Goal: Task Accomplishment & Management: Use online tool/utility

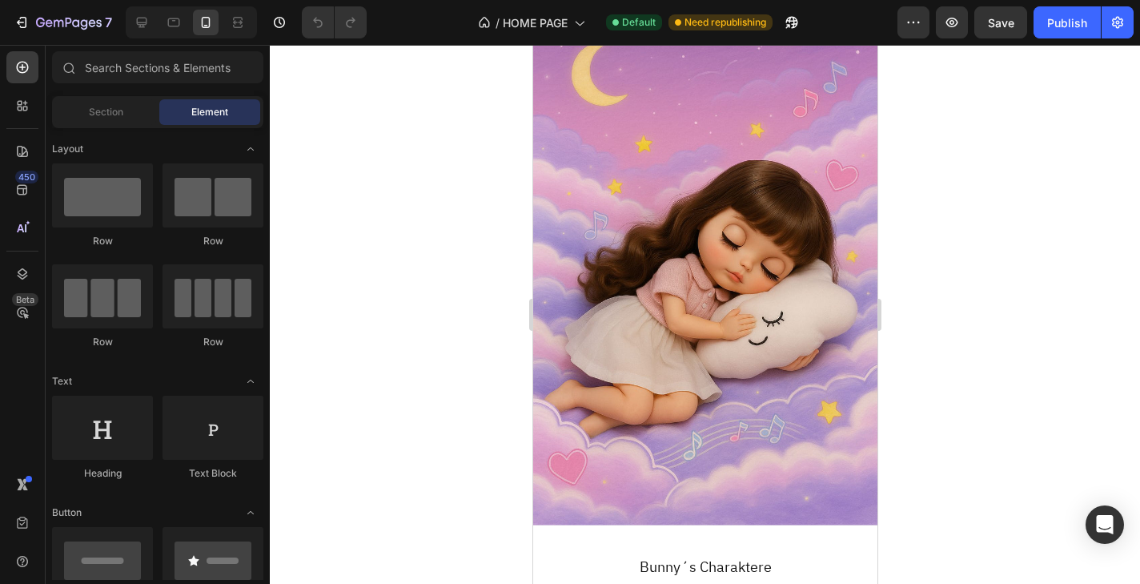
scroll to position [3024, 0]
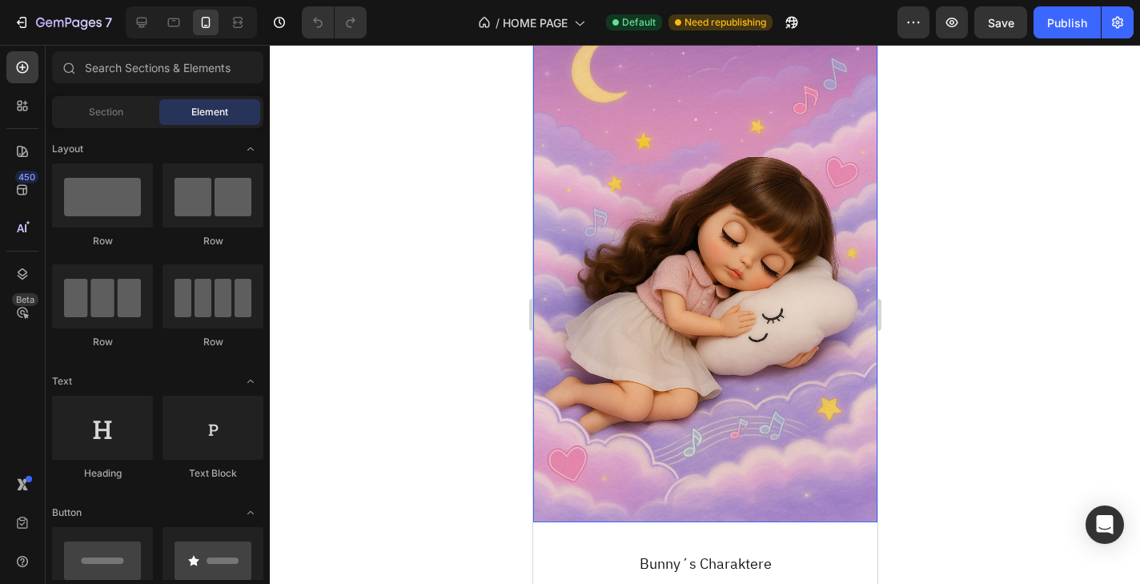
click at [649, 226] on div "Background Image" at bounding box center [704, 264] width 344 height 516
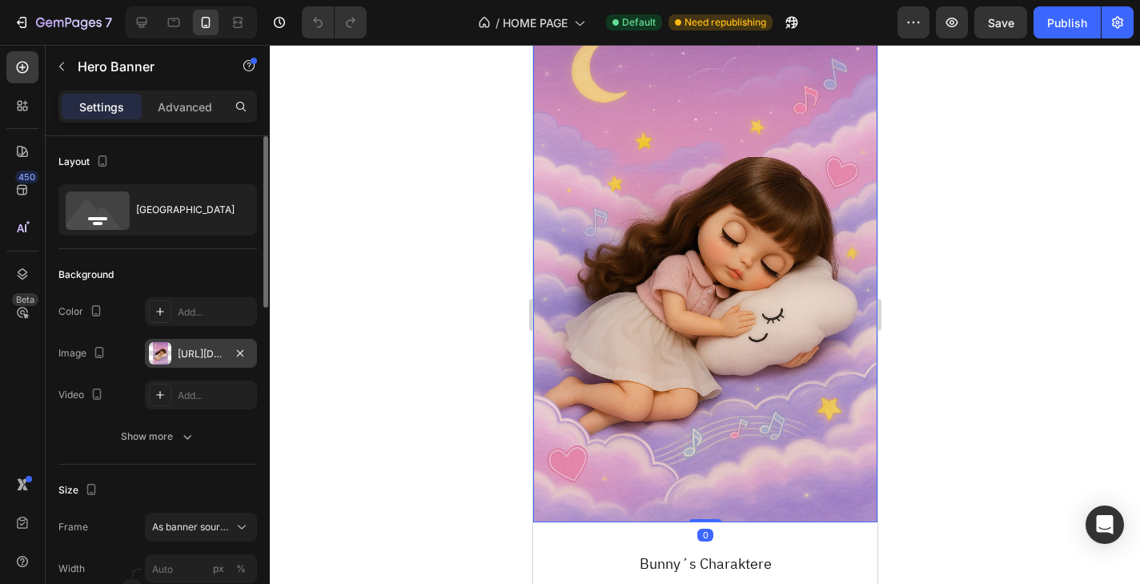
click at [206, 343] on div "[URL][DOMAIN_NAME]" at bounding box center [201, 353] width 112 height 29
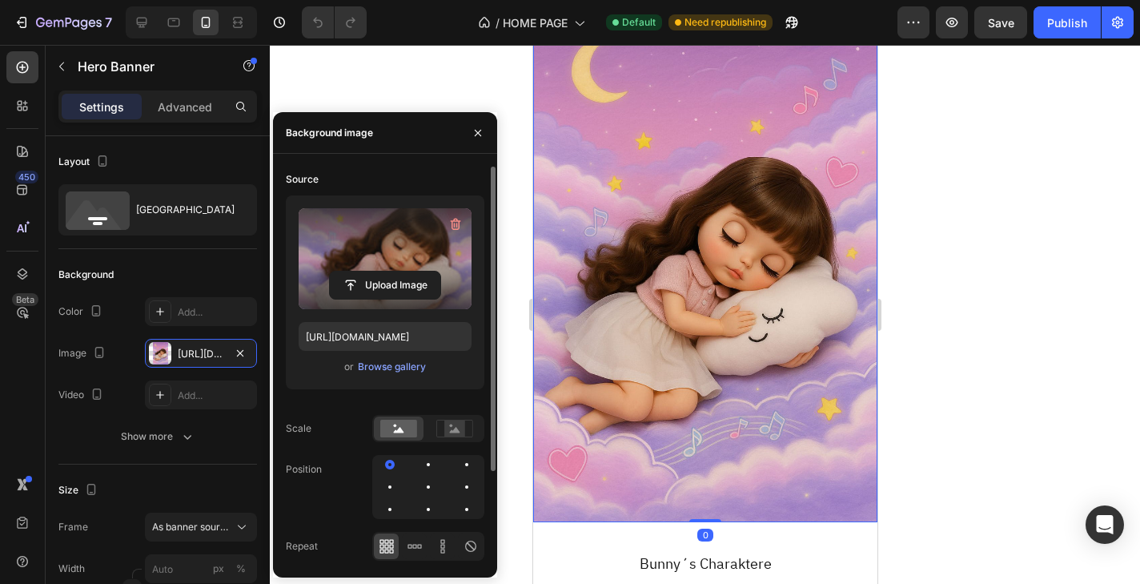
click at [372, 268] on label at bounding box center [385, 258] width 173 height 101
click at [372, 271] on input "file" at bounding box center [385, 284] width 110 height 27
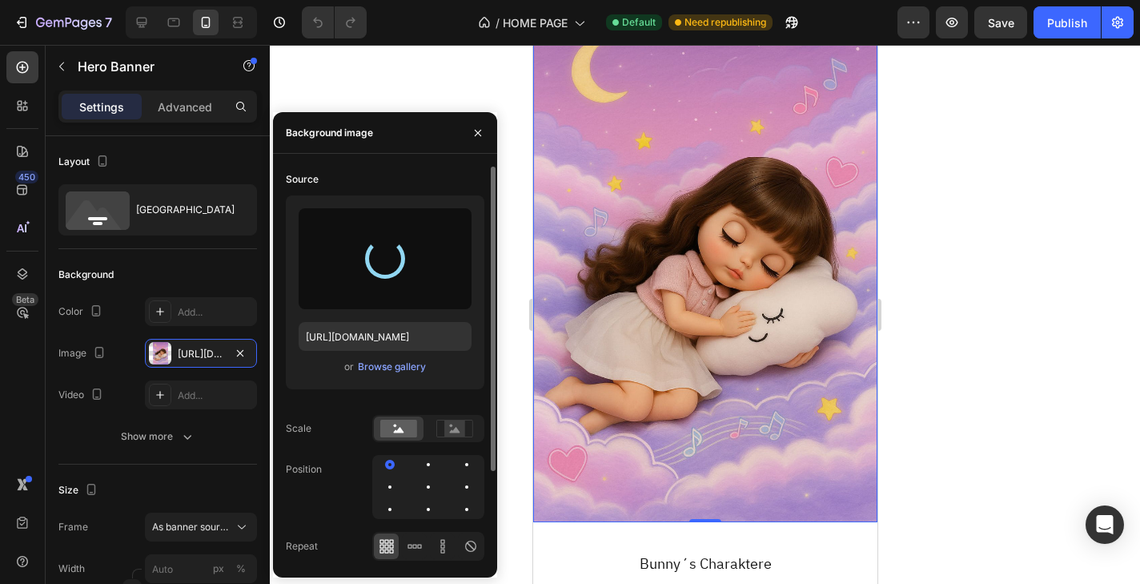
type input "[URL][DOMAIN_NAME]"
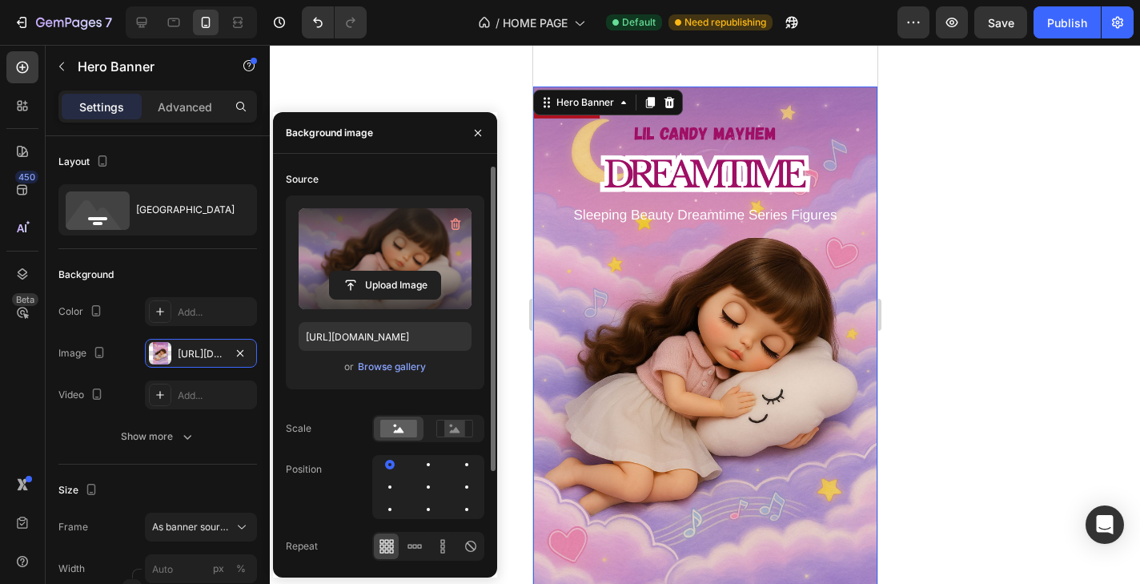
scroll to position [2935, 0]
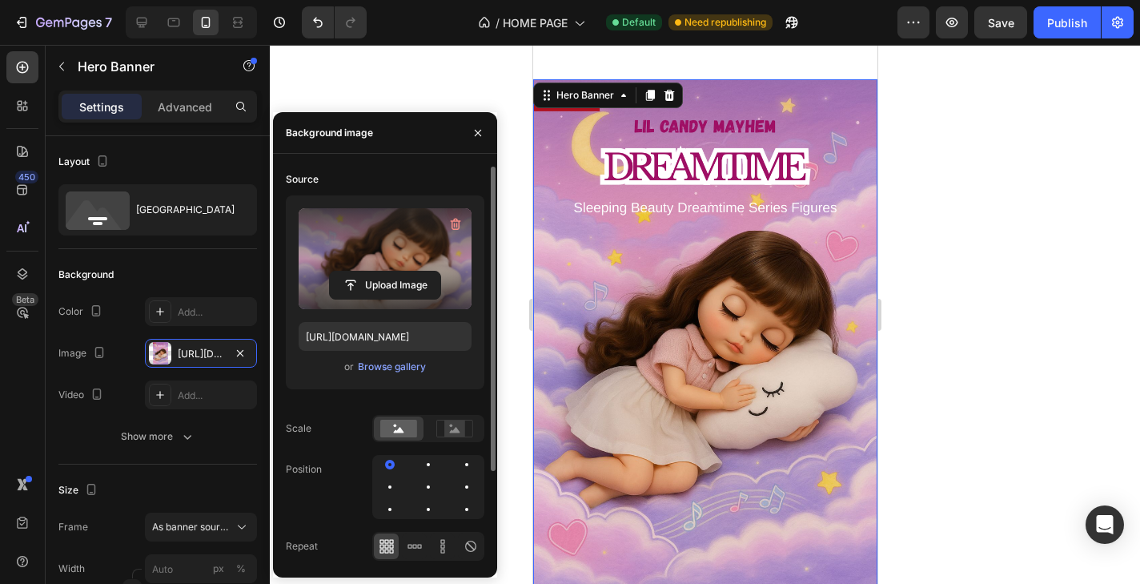
click at [934, 255] on div at bounding box center [705, 314] width 870 height 539
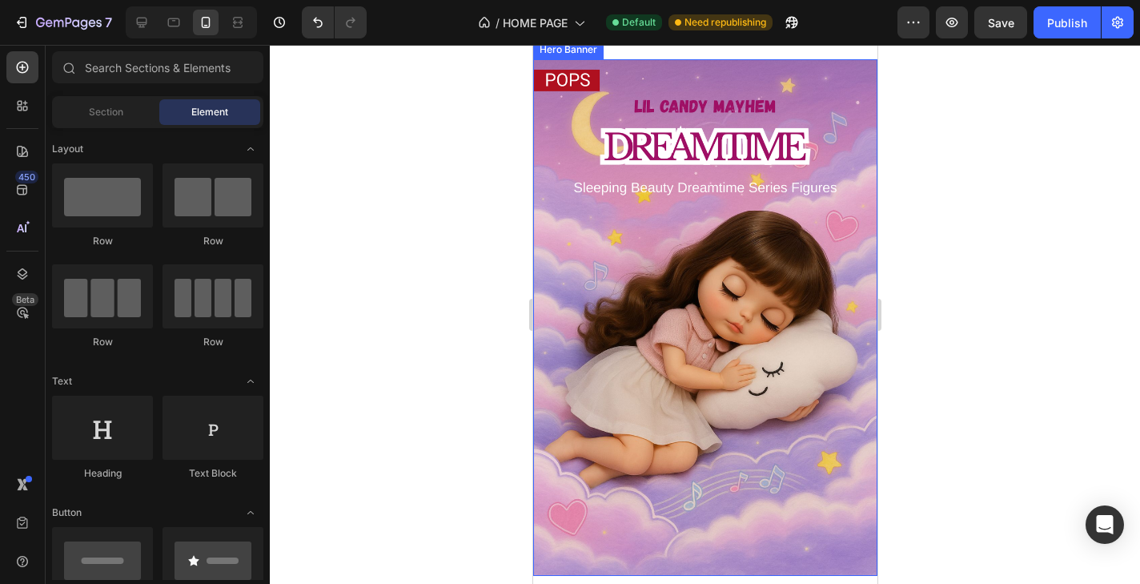
scroll to position [2958, 0]
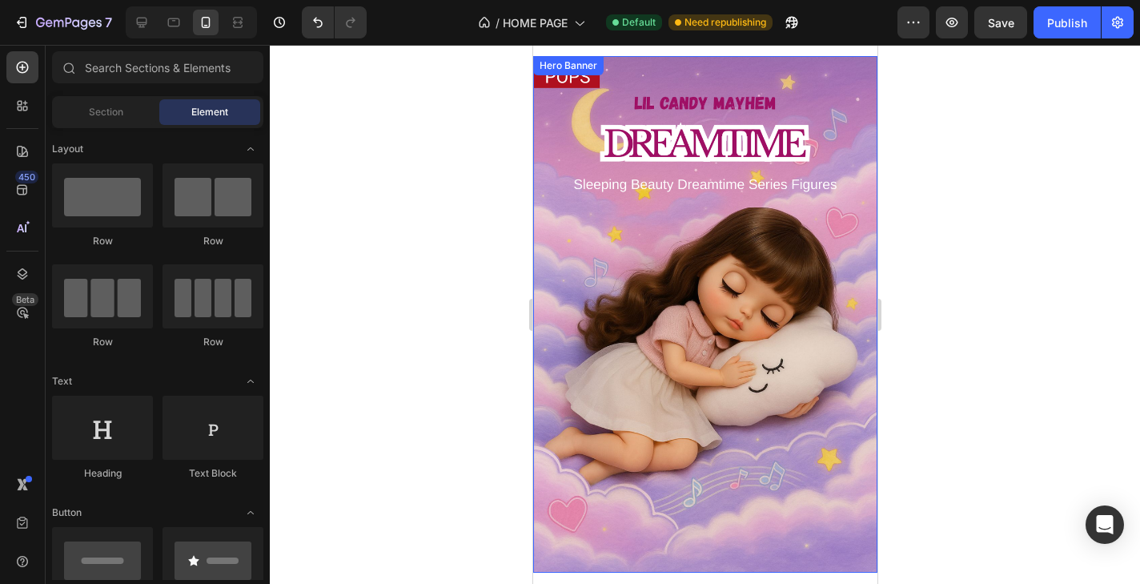
click at [653, 200] on div "Background Image" at bounding box center [704, 314] width 344 height 516
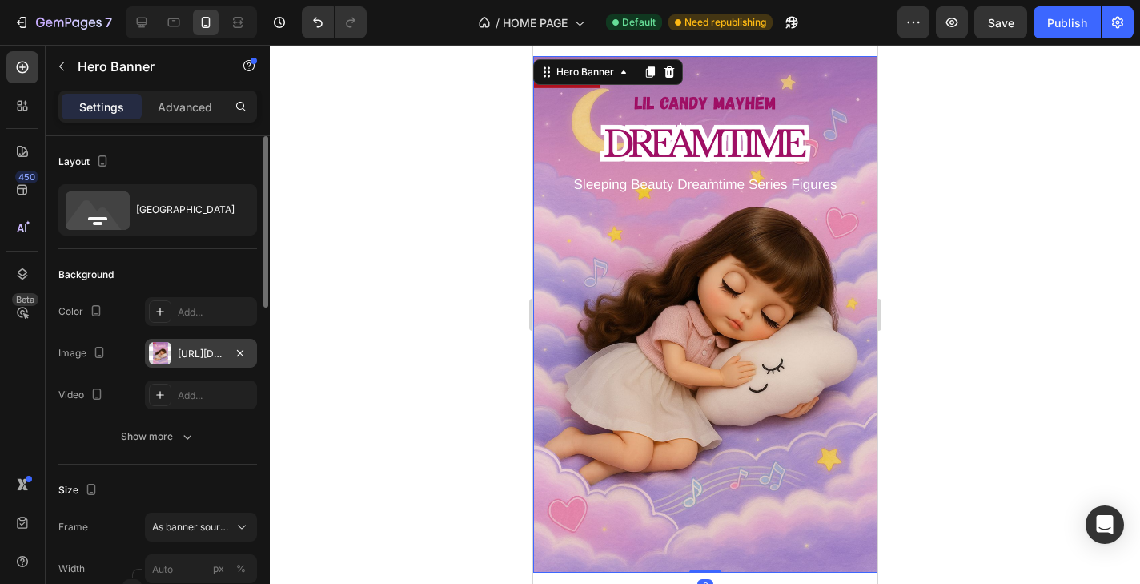
click at [207, 354] on div "[URL][DOMAIN_NAME]" at bounding box center [201, 354] width 46 height 14
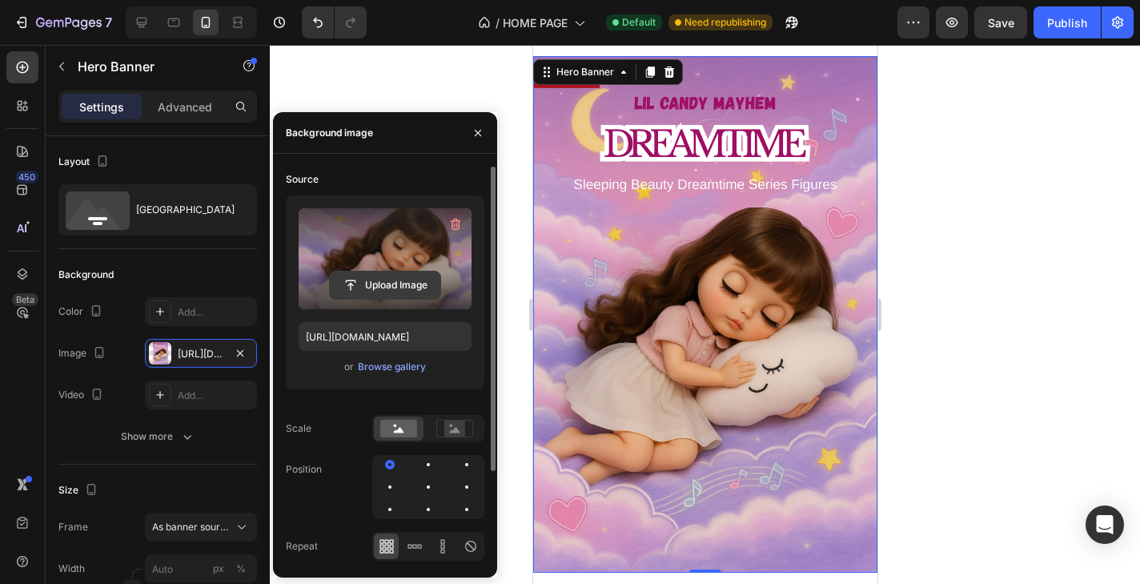
click at [363, 276] on input "file" at bounding box center [385, 284] width 110 height 27
type input "[URL][DOMAIN_NAME]"
click at [950, 287] on div at bounding box center [705, 314] width 870 height 539
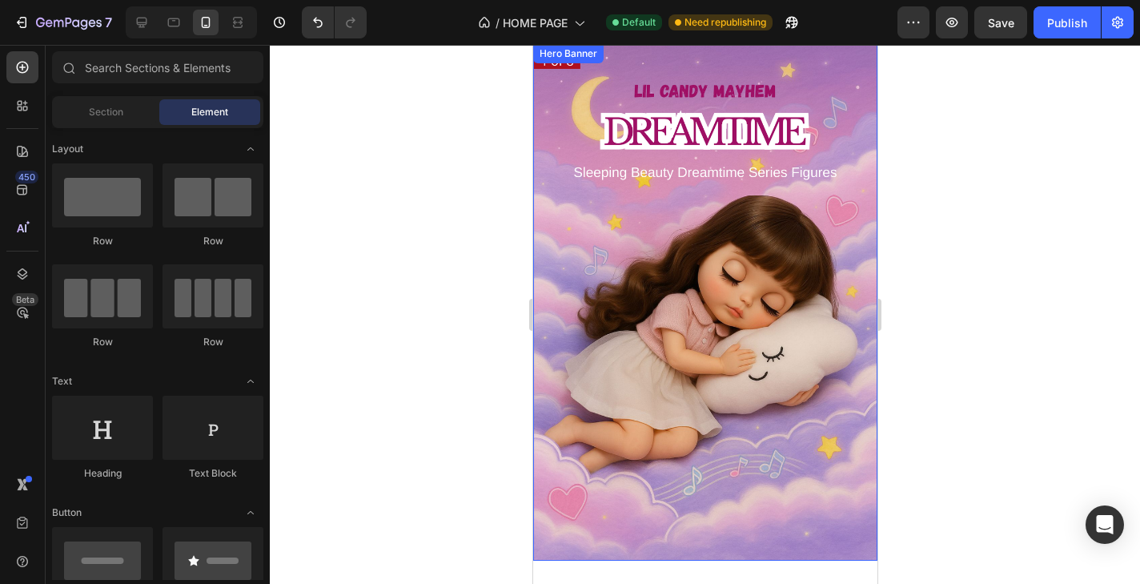
scroll to position [2940, 0]
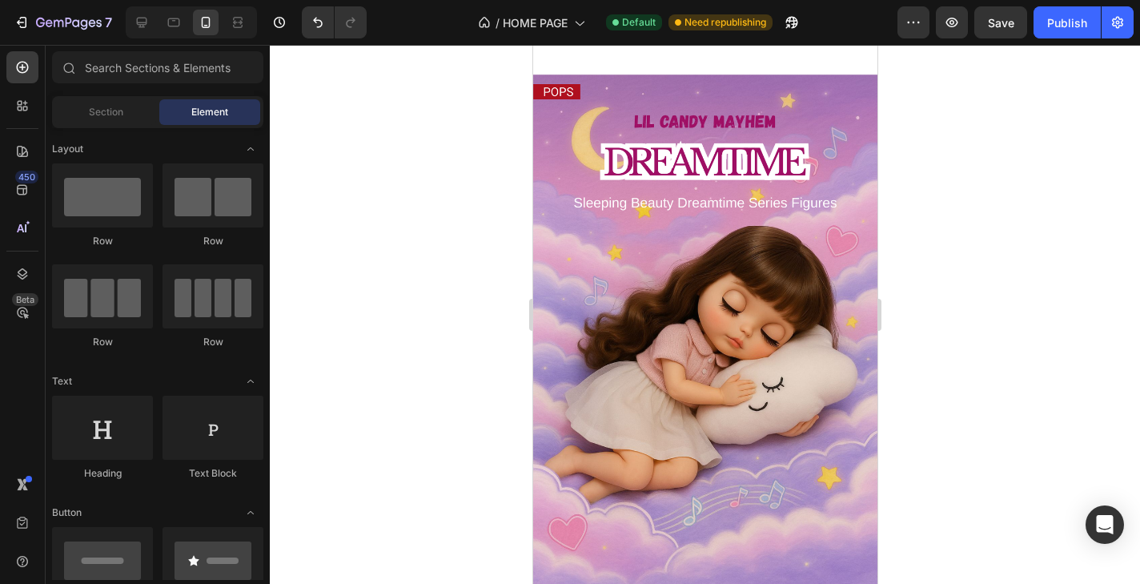
click at [939, 255] on div at bounding box center [705, 314] width 870 height 539
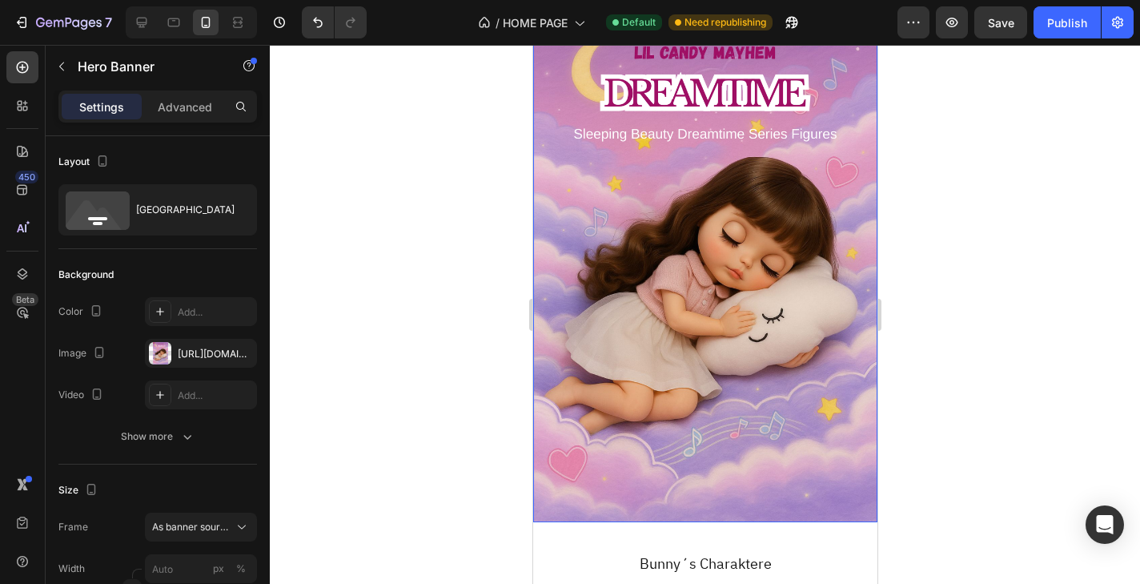
click at [728, 413] on div "Background Image" at bounding box center [704, 264] width 344 height 516
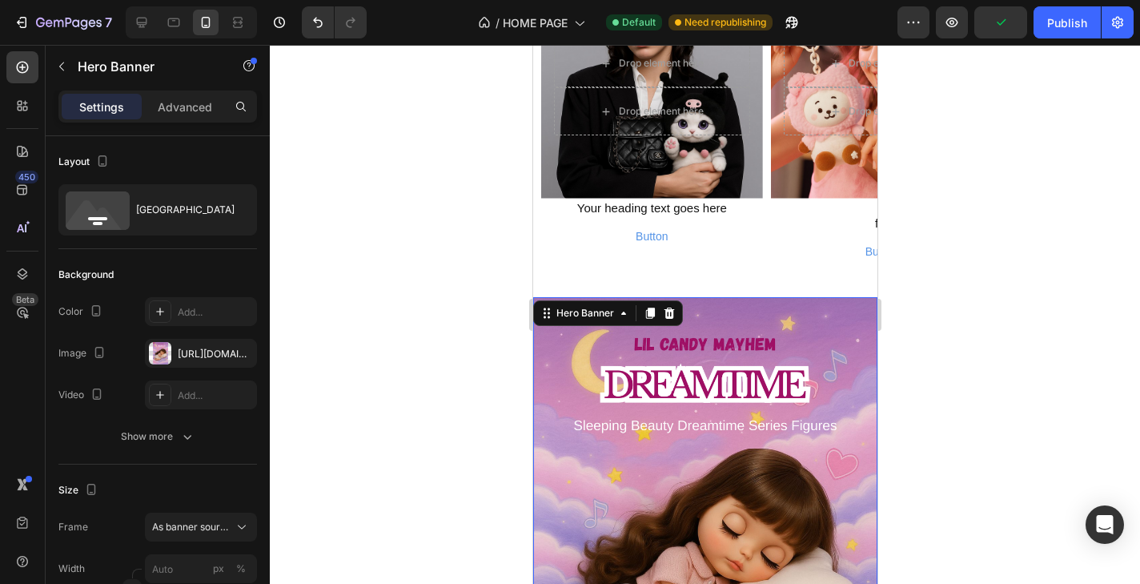
scroll to position [2734, 0]
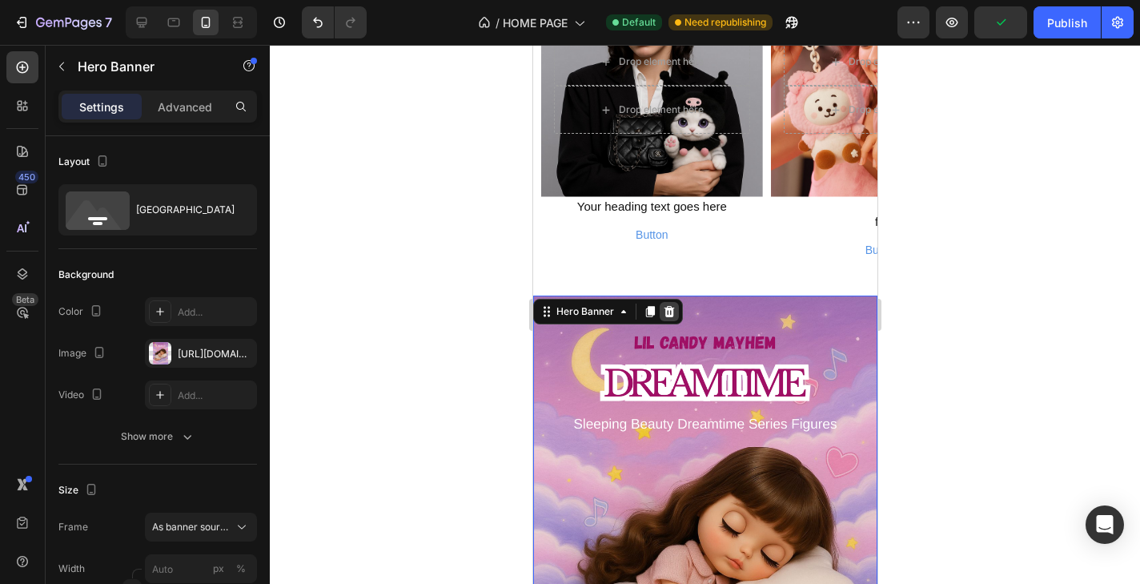
click at [676, 303] on div at bounding box center [668, 311] width 19 height 19
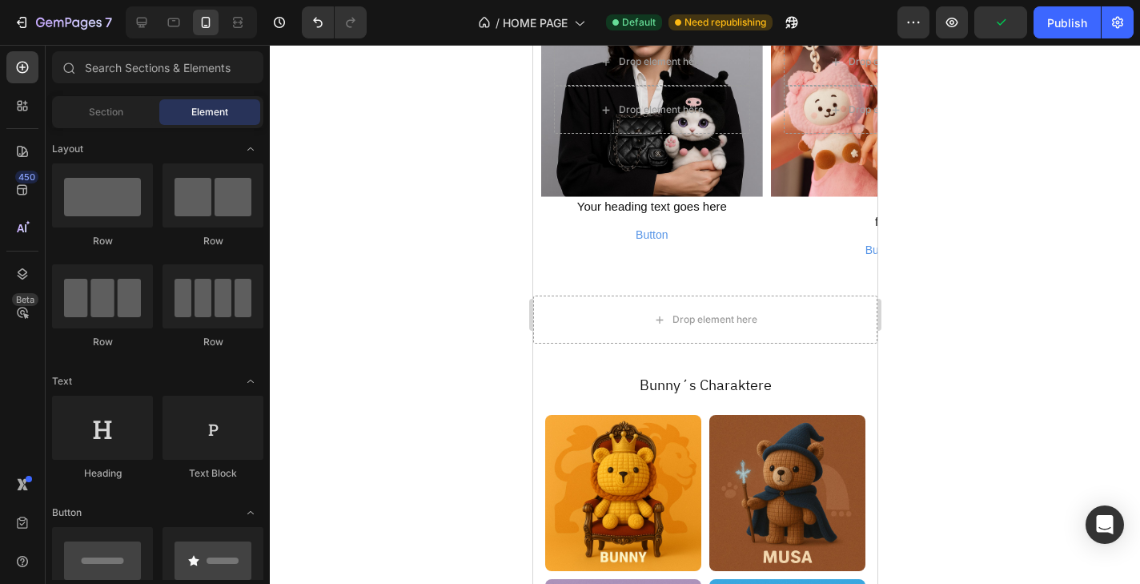
scroll to position [2750, 0]
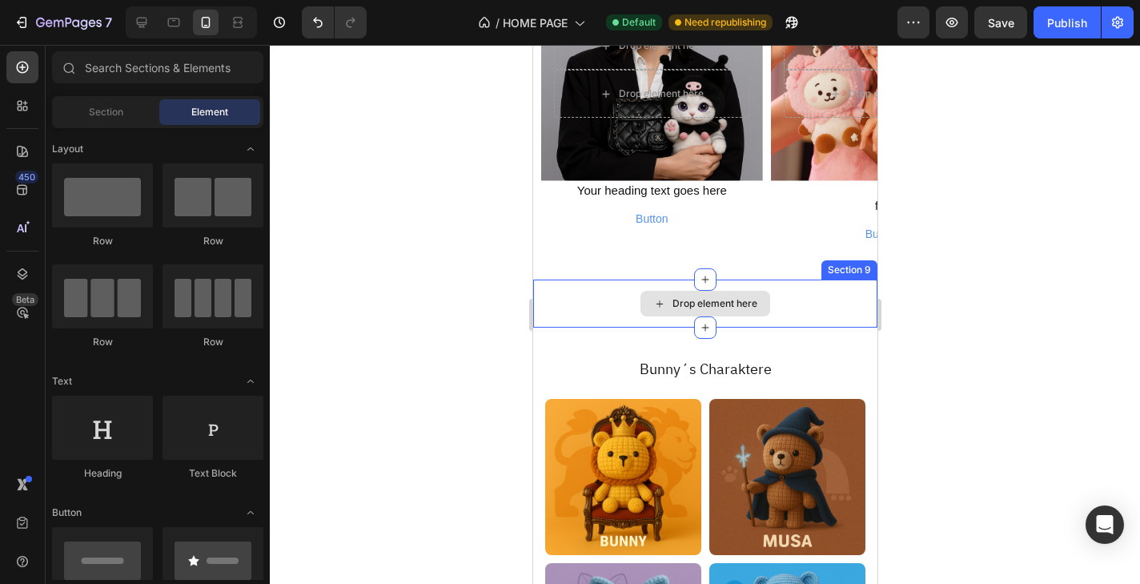
click at [654, 299] on icon at bounding box center [659, 304] width 13 height 14
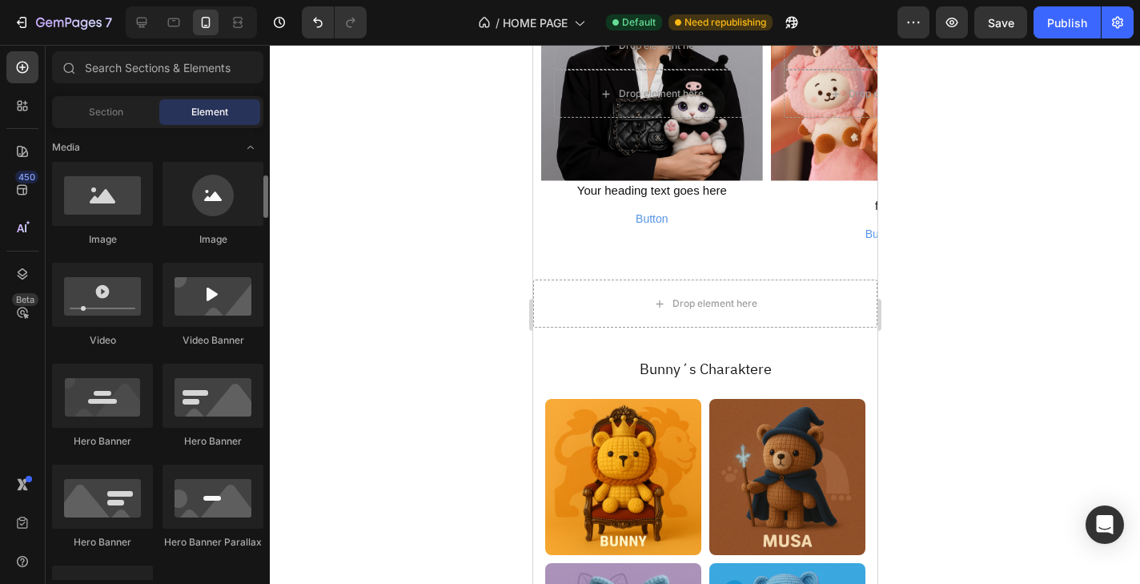
scroll to position [523, 0]
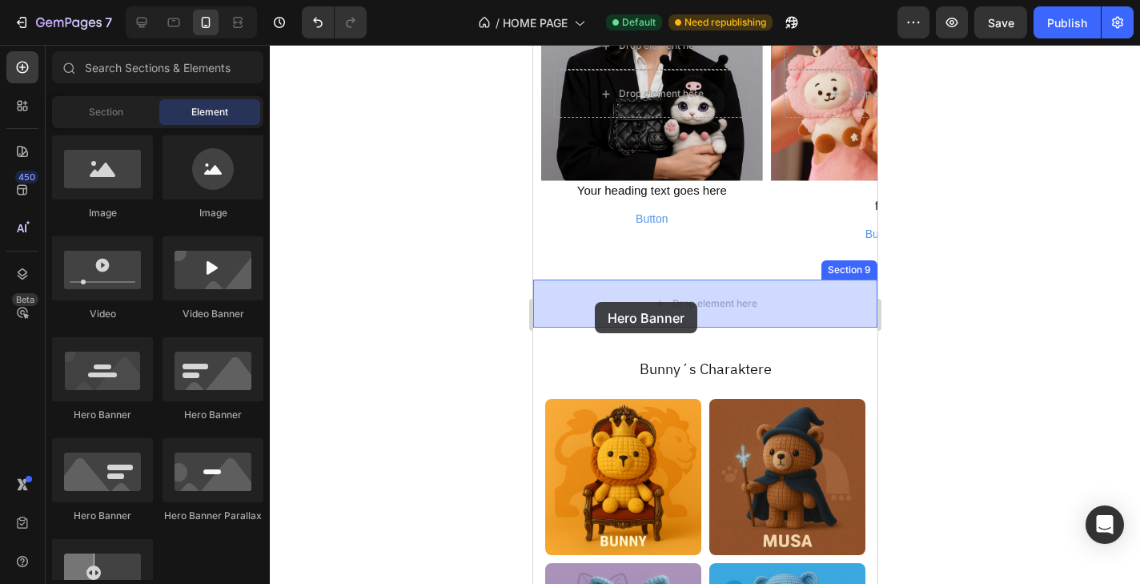
drag, startPoint x: 739, startPoint y: 432, endPoint x: 594, endPoint y: 302, distance: 194.5
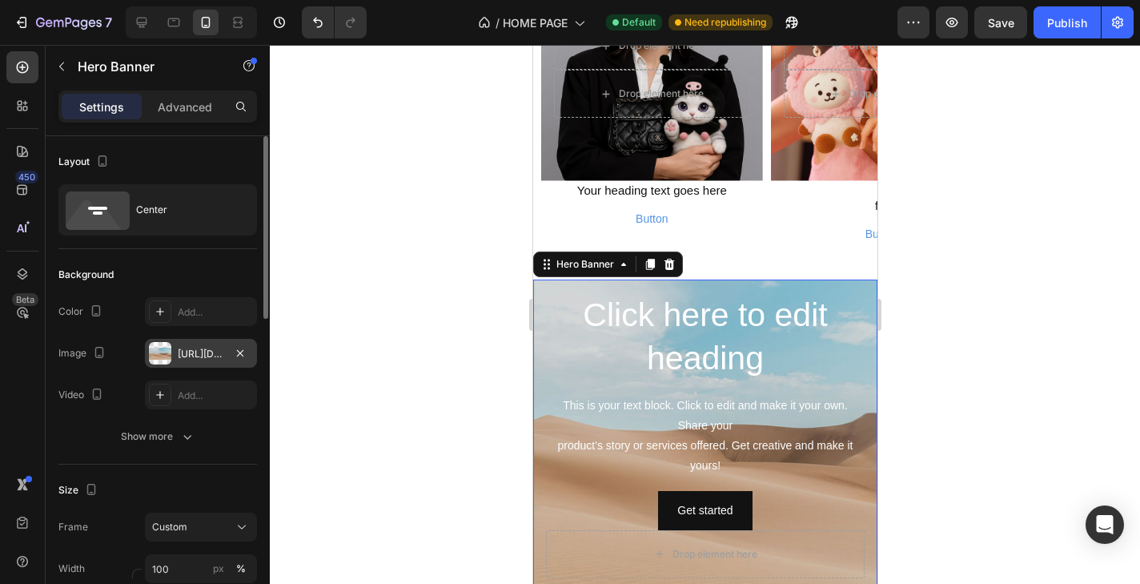
click at [189, 339] on div "[URL][DOMAIN_NAME]" at bounding box center [201, 353] width 112 height 29
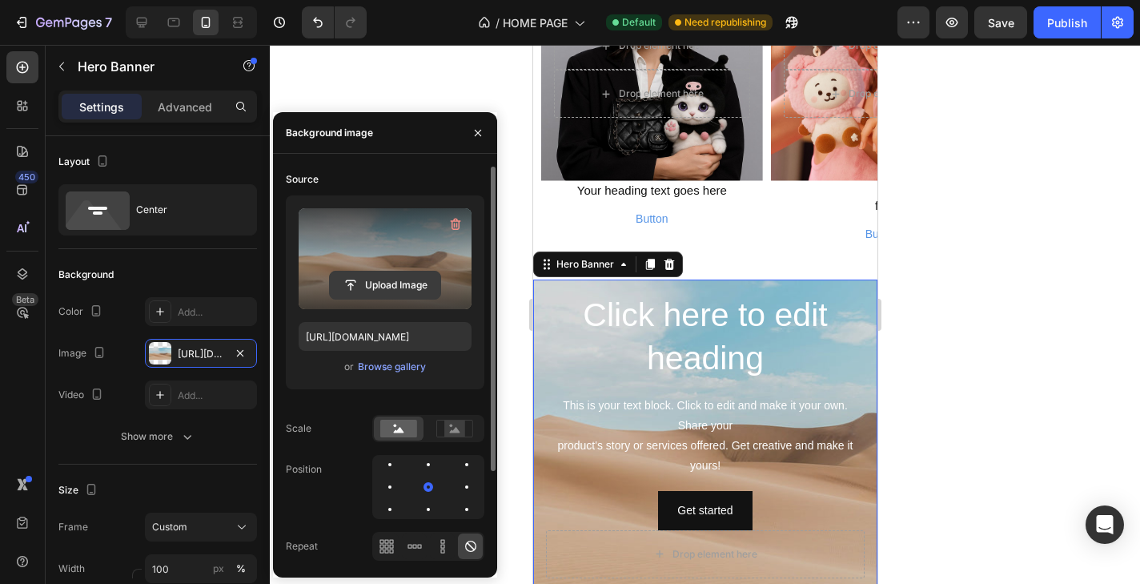
click at [373, 275] on input "file" at bounding box center [385, 284] width 110 height 27
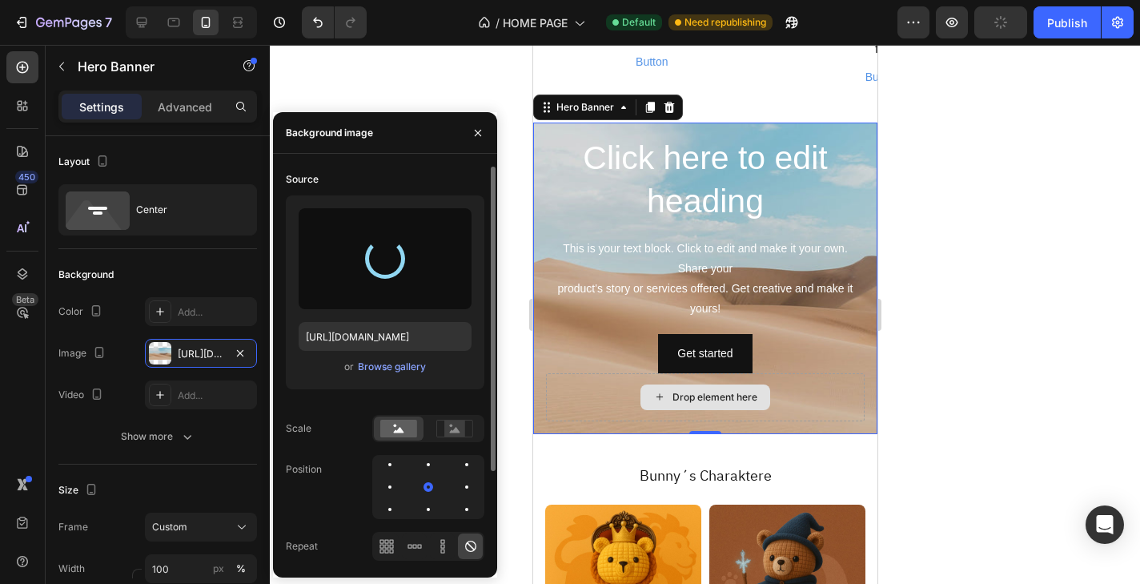
scroll to position [2902, 0]
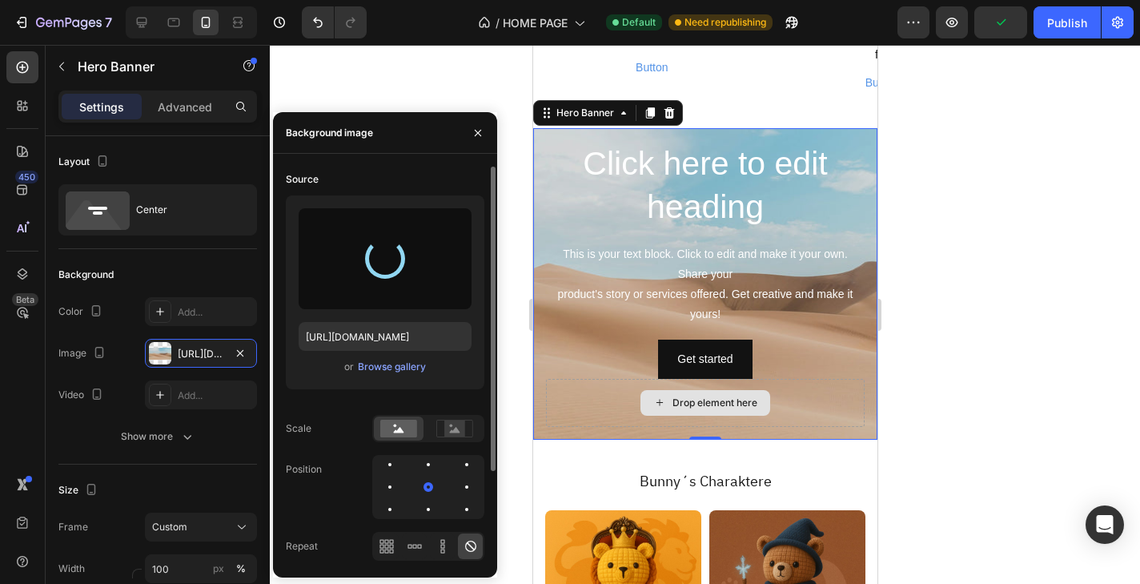
type input "[URL][DOMAIN_NAME]"
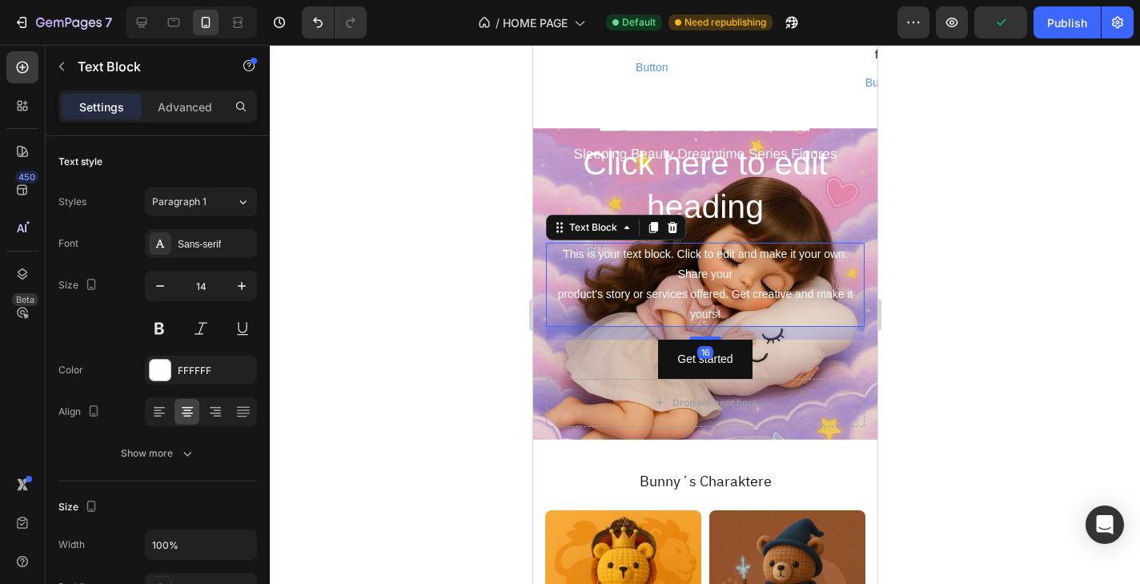
click at [786, 287] on div "This is your text block. Click to edit and make it your own. Share your product…" at bounding box center [704, 285] width 319 height 84
click at [682, 219] on div "Text Block" at bounding box center [615, 228] width 140 height 26
click at [671, 225] on icon at bounding box center [672, 227] width 10 height 11
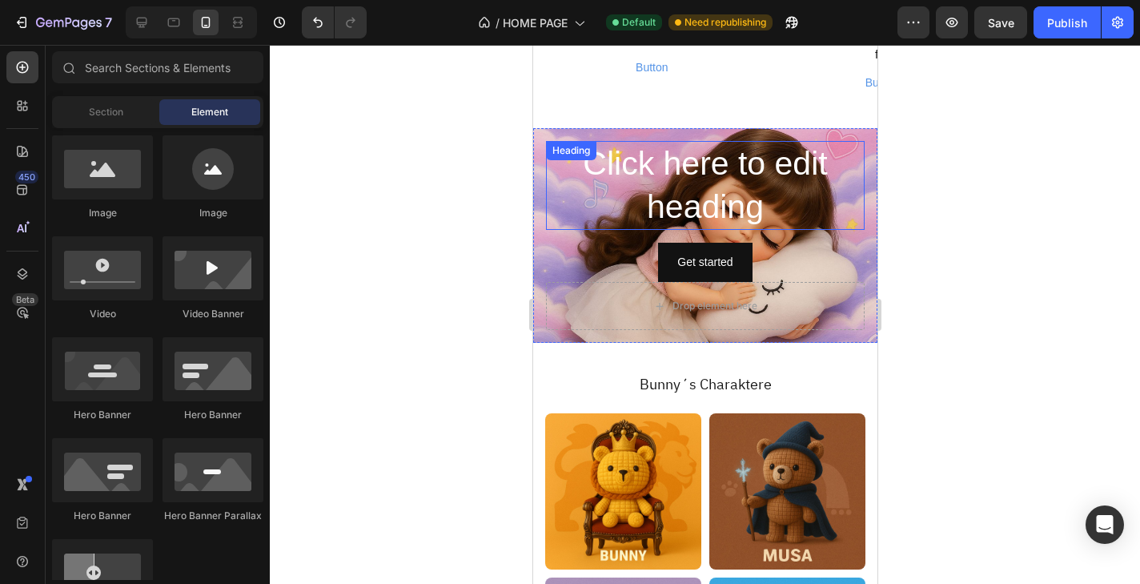
click at [699, 200] on h2 "Click here to edit heading" at bounding box center [704, 185] width 319 height 89
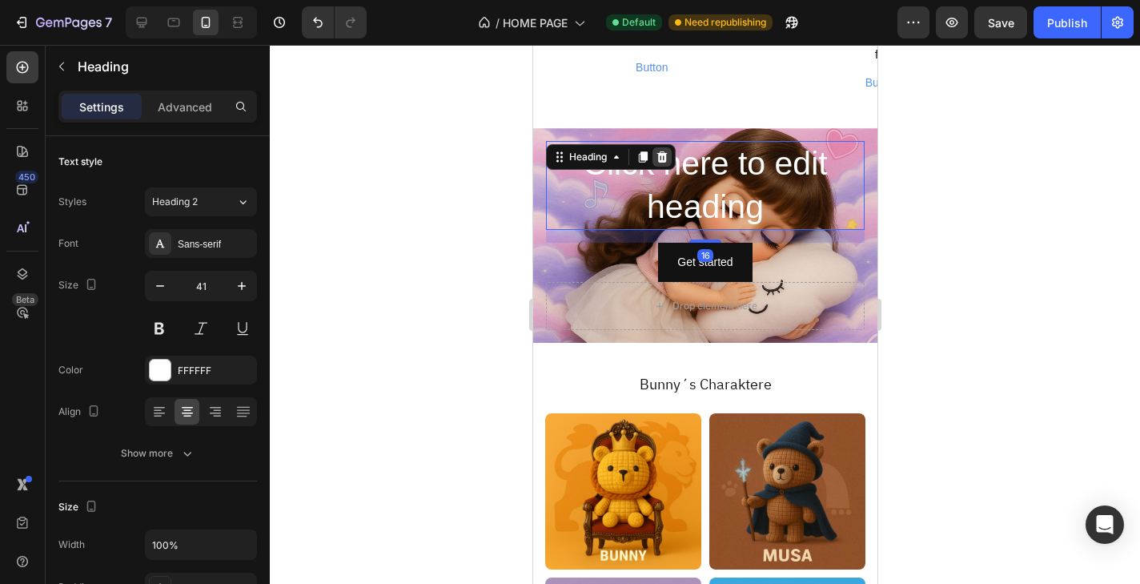
click at [666, 155] on icon at bounding box center [662, 156] width 10 height 11
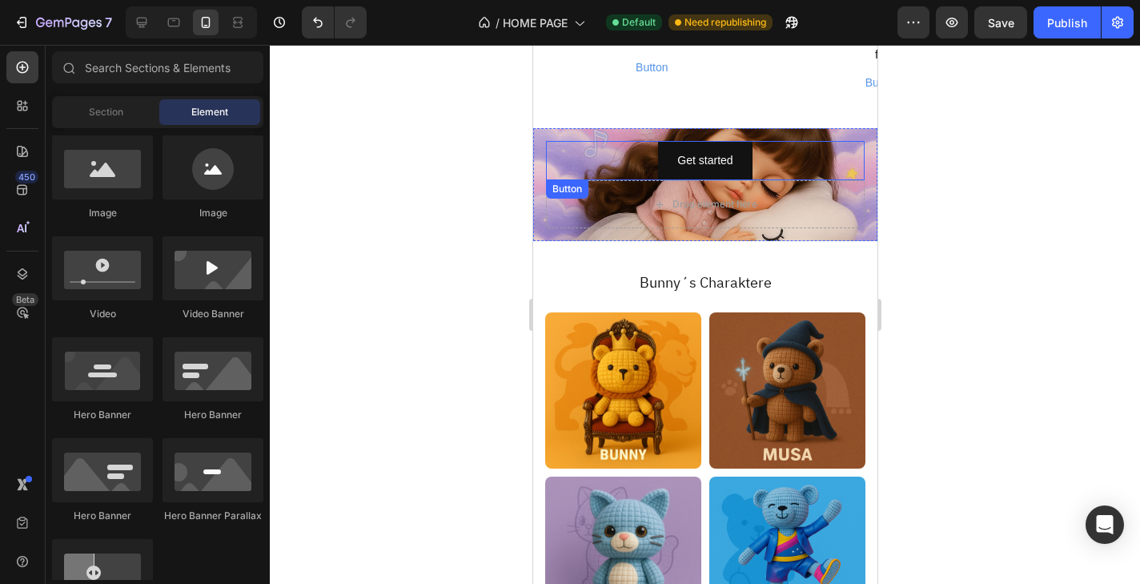
click at [566, 176] on div "Get started Button" at bounding box center [704, 160] width 319 height 39
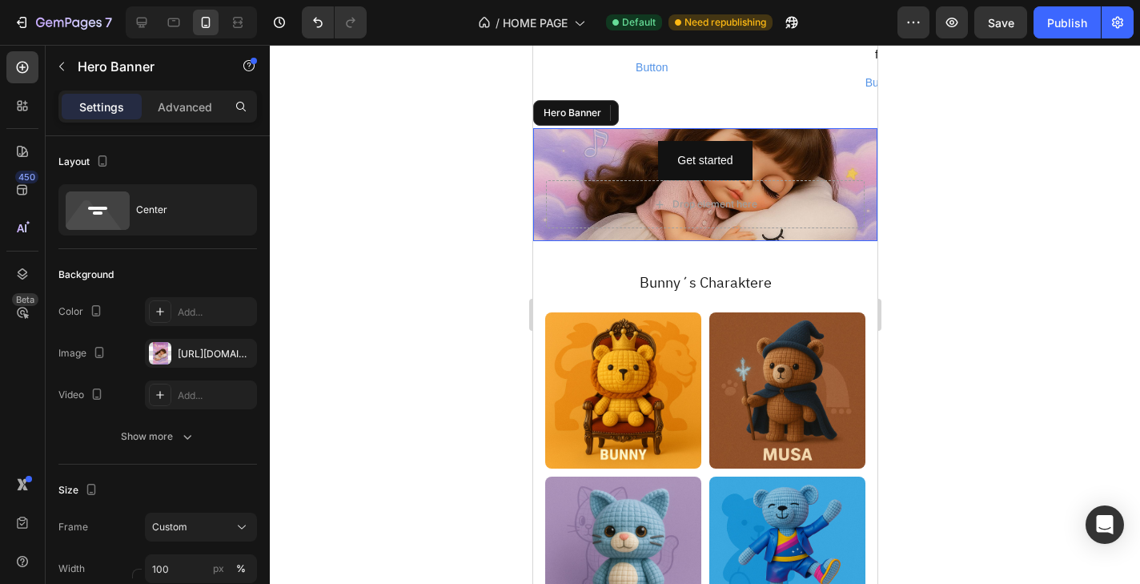
drag, startPoint x: 537, startPoint y: 157, endPoint x: 816, endPoint y: 368, distance: 349.7
click at [537, 157] on div "Get started Button 0 Drop element here" at bounding box center [704, 184] width 344 height 113
click at [215, 542] on div "Frame Custom Width 100 px % Height Auto px" at bounding box center [157, 568] width 199 height 112
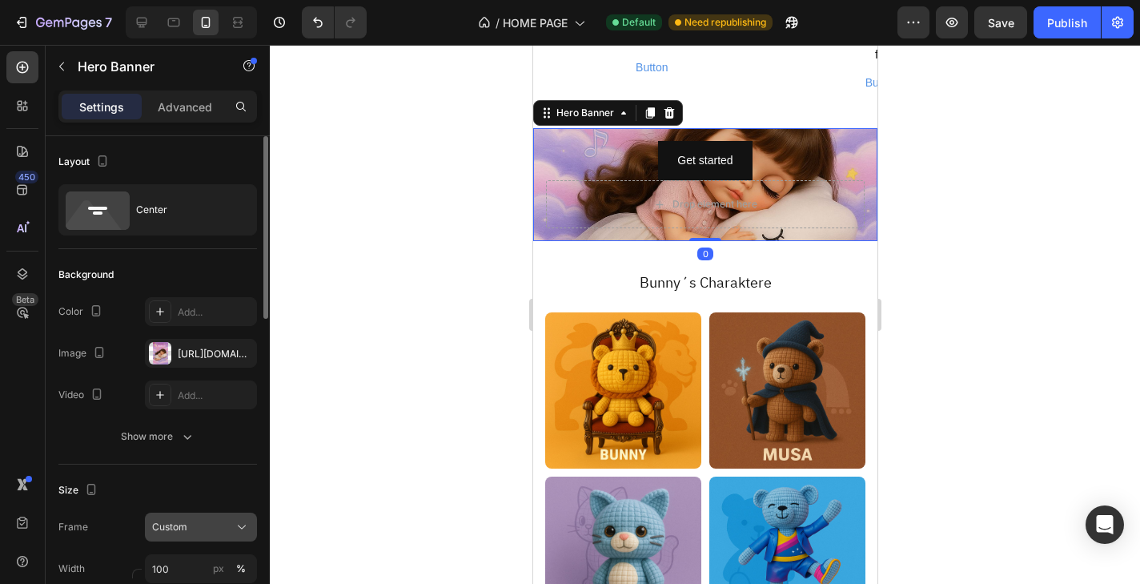
click at [223, 532] on div "Custom" at bounding box center [191, 527] width 78 height 14
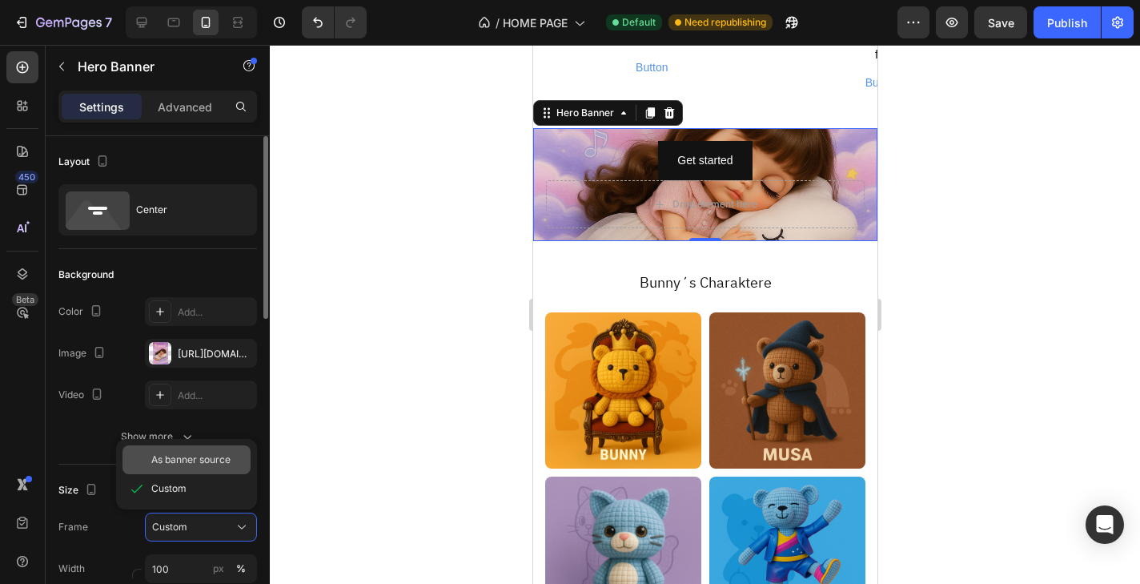
click at [224, 456] on span "As banner source" at bounding box center [190, 459] width 79 height 14
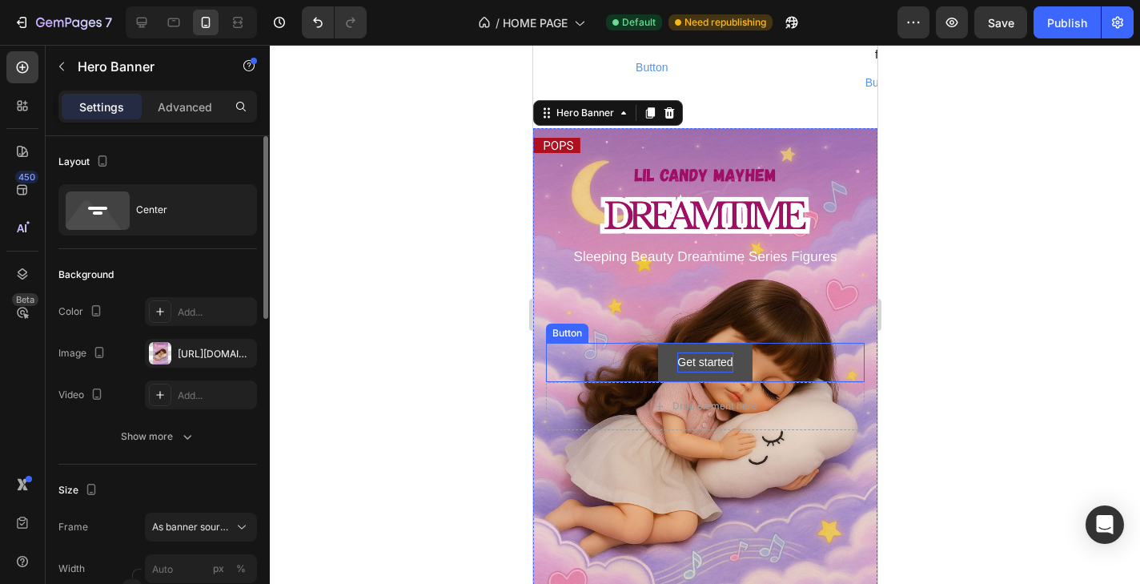
click at [720, 359] on div "Get started" at bounding box center [704, 362] width 55 height 20
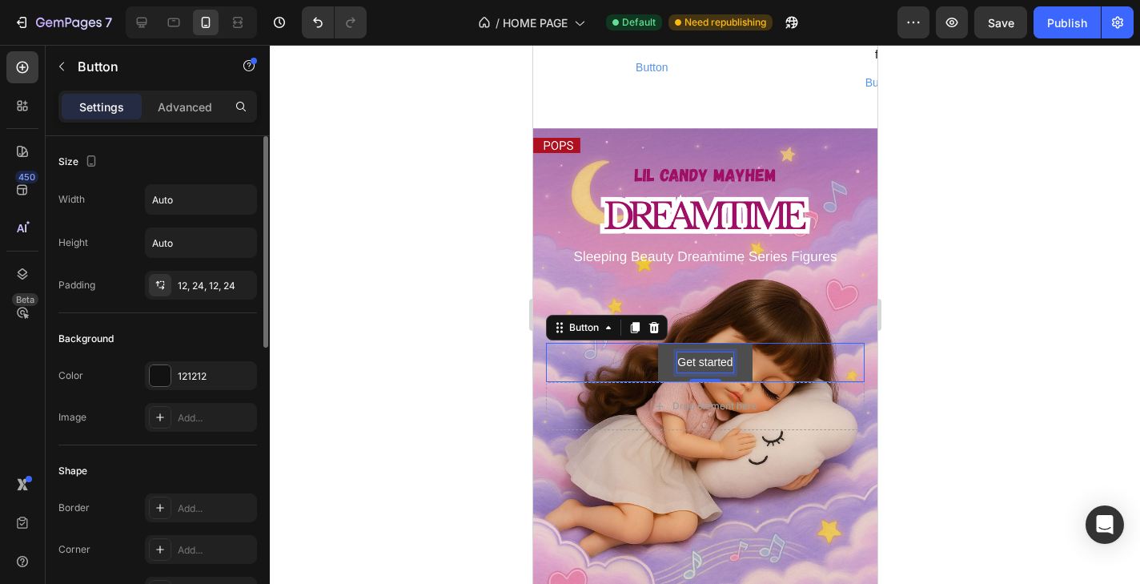
click at [720, 359] on p "Get started" at bounding box center [704, 362] width 55 height 20
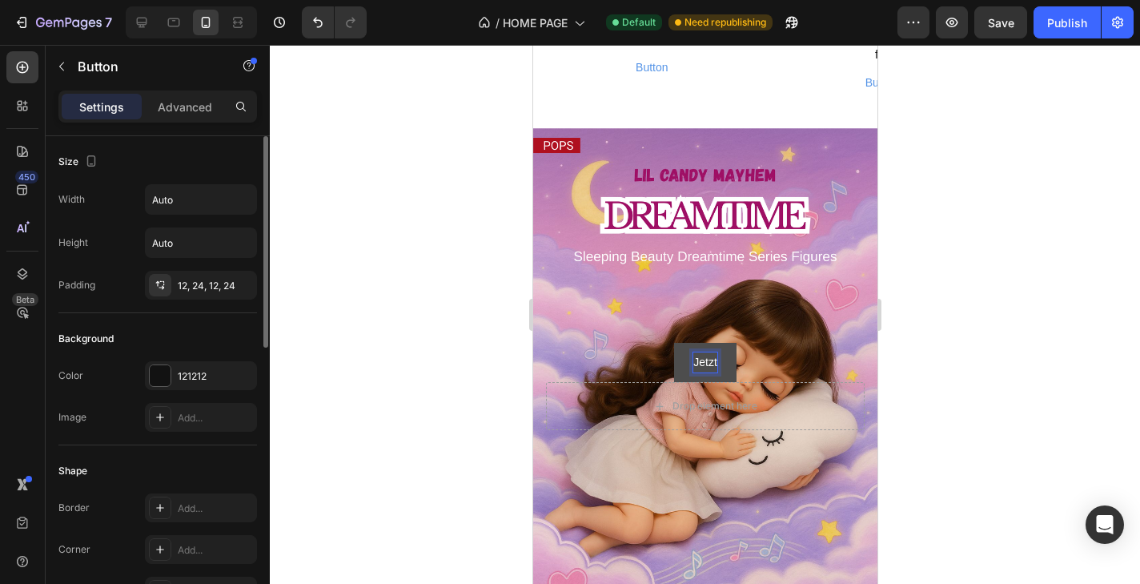
click at [705, 362] on button "Jetzt" at bounding box center [704, 362] width 62 height 39
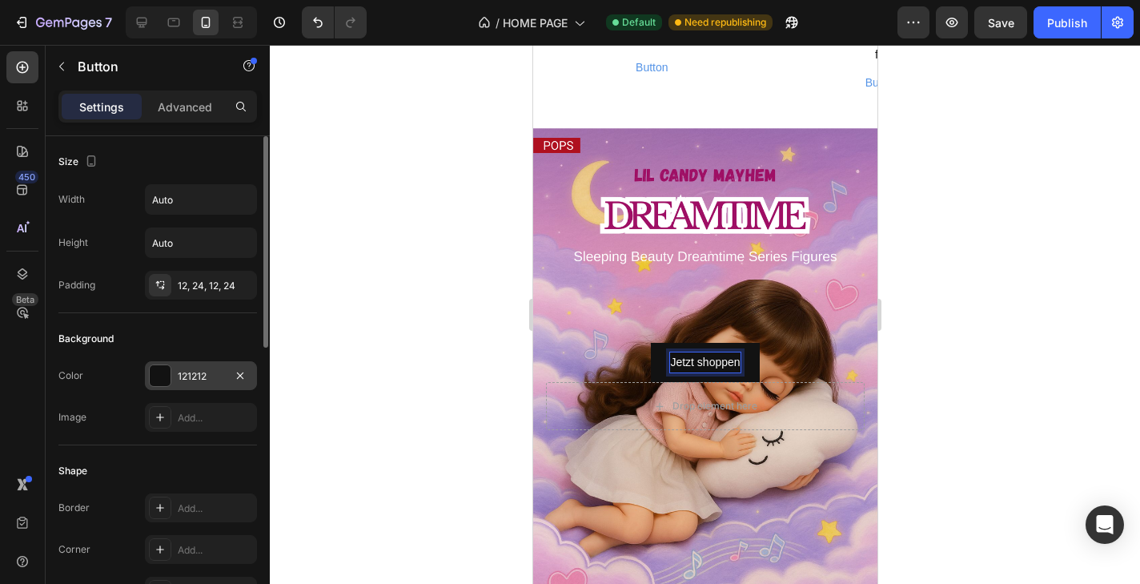
click at [225, 376] on div "121212" at bounding box center [201, 375] width 112 height 29
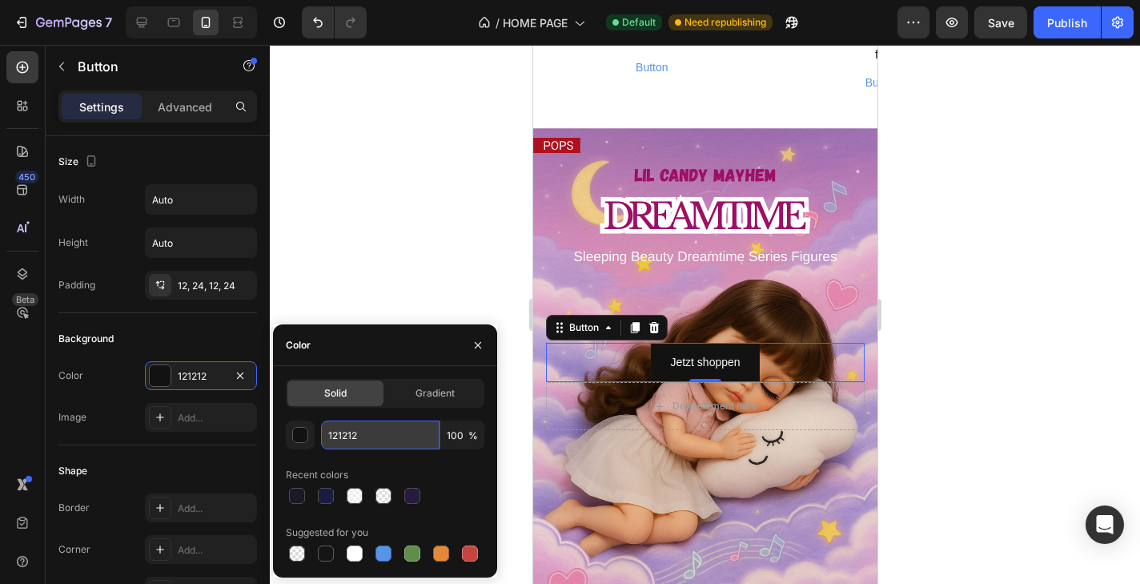
click at [357, 441] on input "121212" at bounding box center [380, 434] width 118 height 29
paste input "#9F0F65"
type input "#9F0F65"
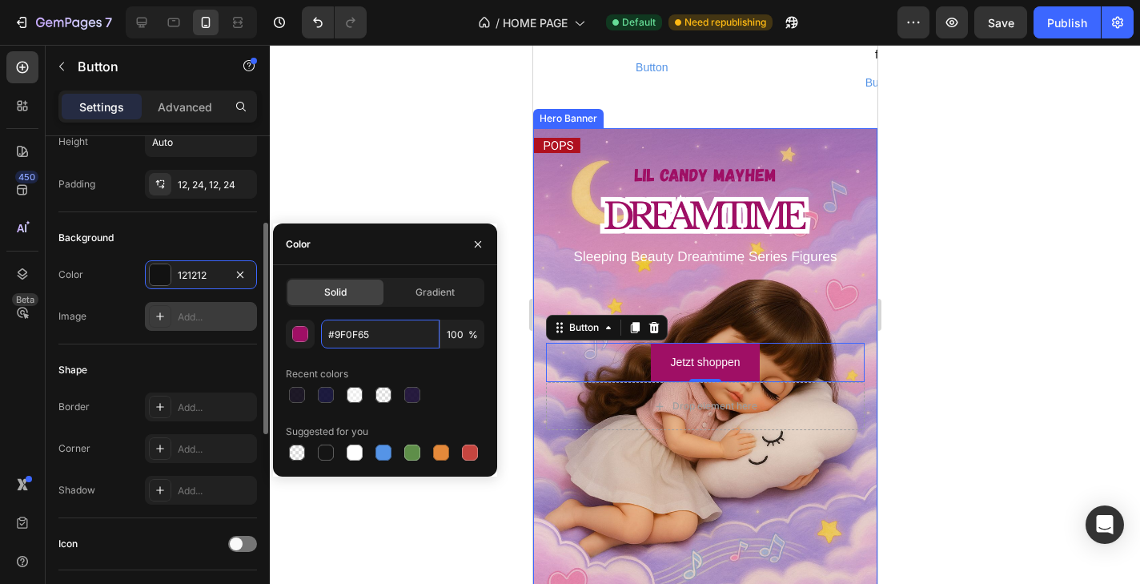
scroll to position [144, 0]
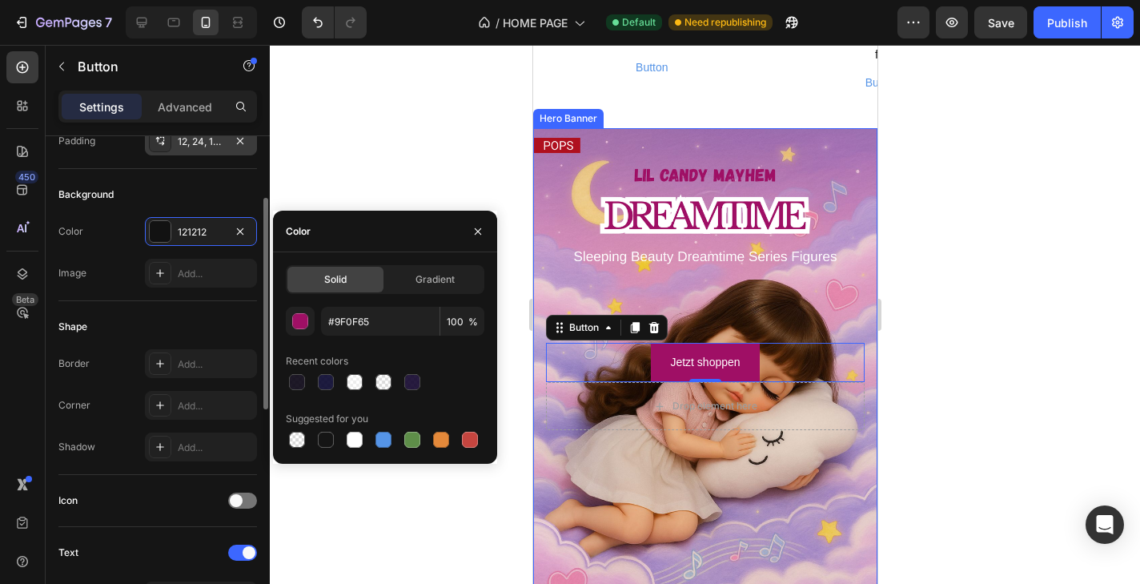
click at [200, 137] on div "12, 24, 12, 24" at bounding box center [201, 142] width 46 height 14
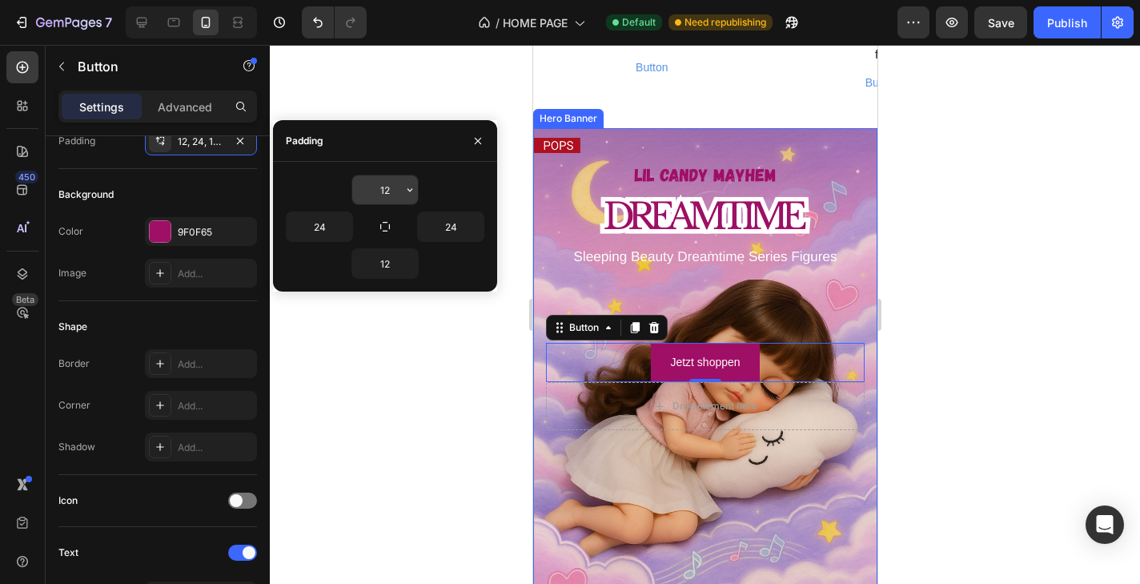
click at [382, 193] on input "12" at bounding box center [385, 189] width 66 height 29
type input "15"
click at [376, 267] on input "12" at bounding box center [385, 263] width 66 height 29
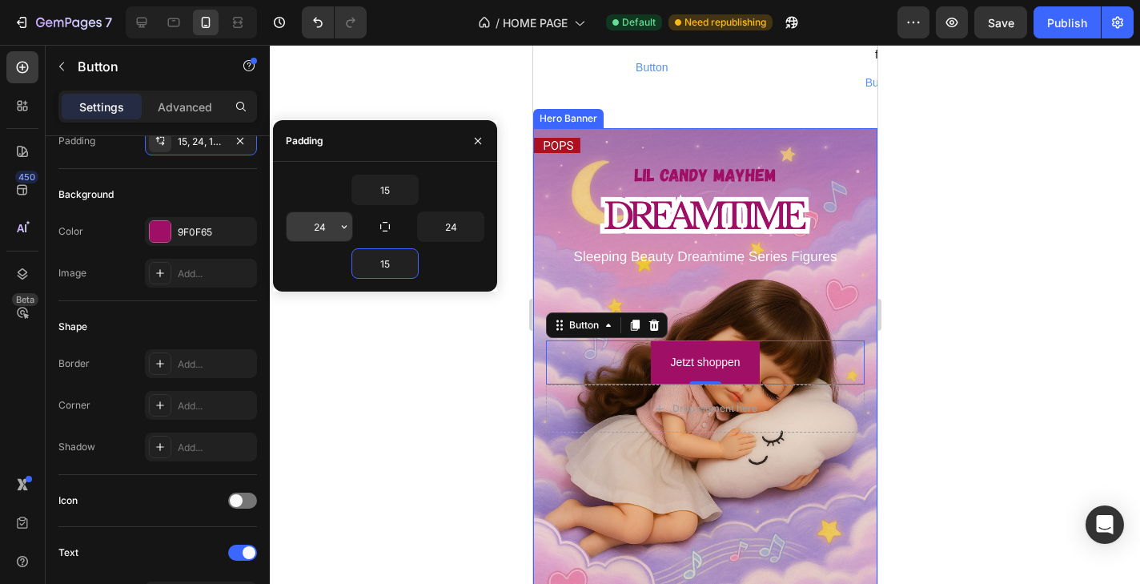
type input "15"
click at [320, 230] on input "24" at bounding box center [320, 226] width 66 height 29
type input "30"
click at [441, 227] on input "24" at bounding box center [451, 226] width 66 height 29
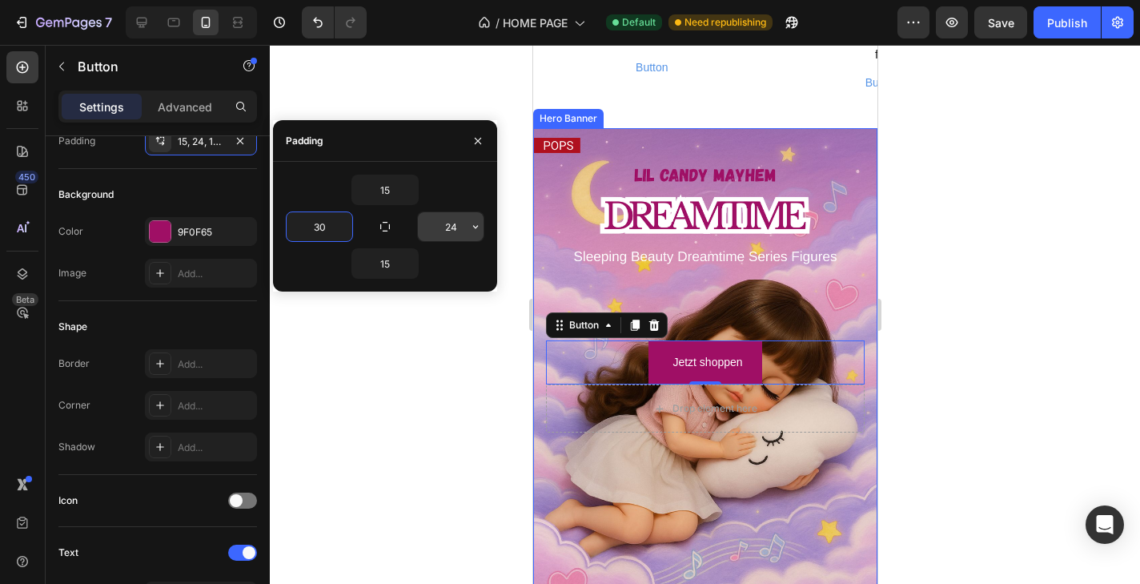
click at [441, 227] on input "24" at bounding box center [451, 226] width 66 height 29
type input "30"
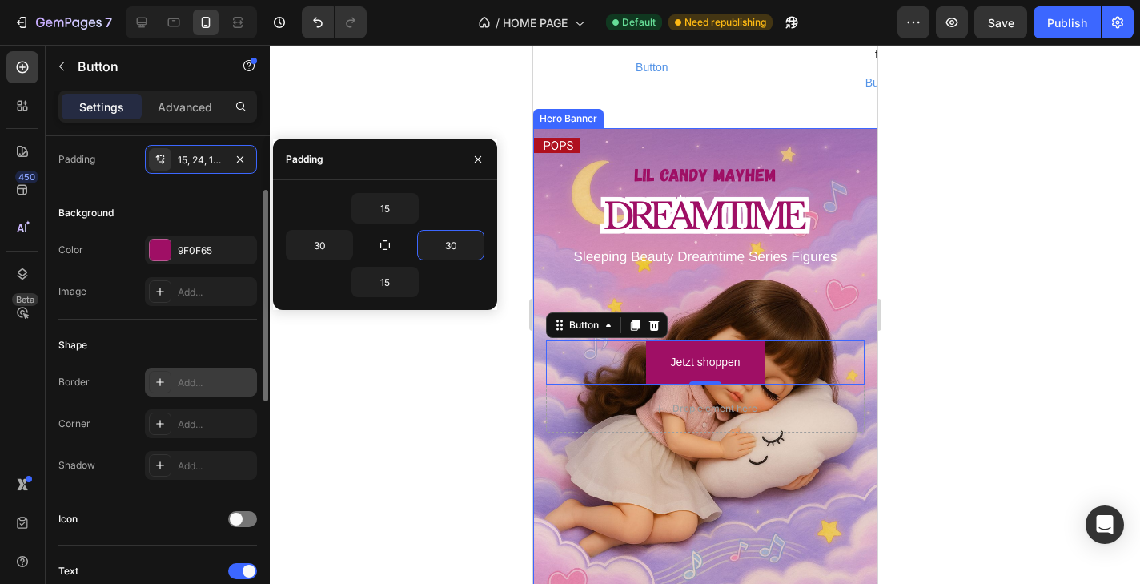
scroll to position [114, 0]
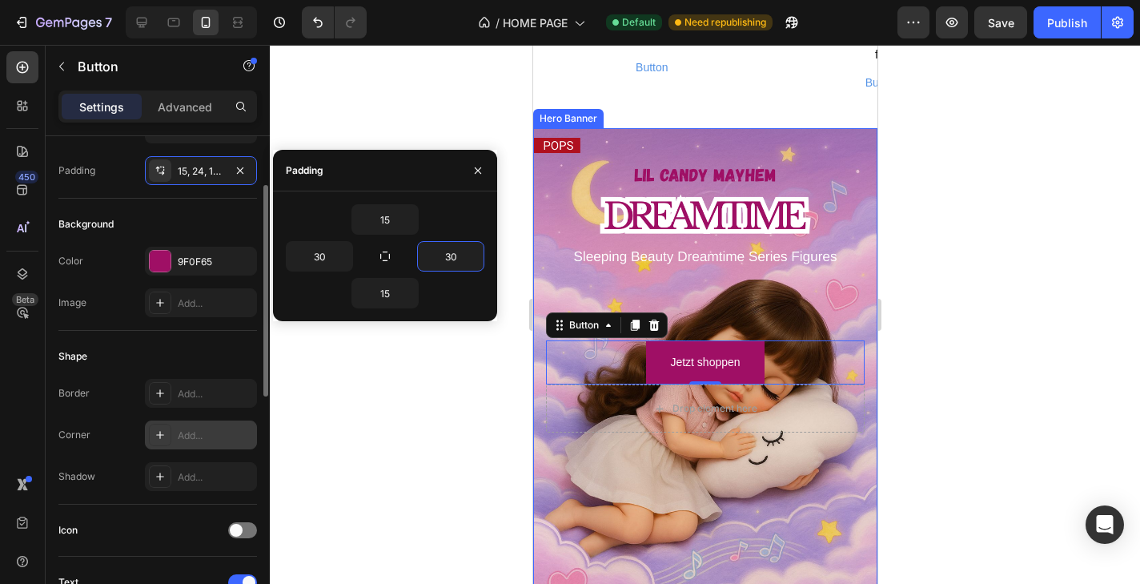
click at [176, 438] on div "Add..." at bounding box center [201, 434] width 112 height 29
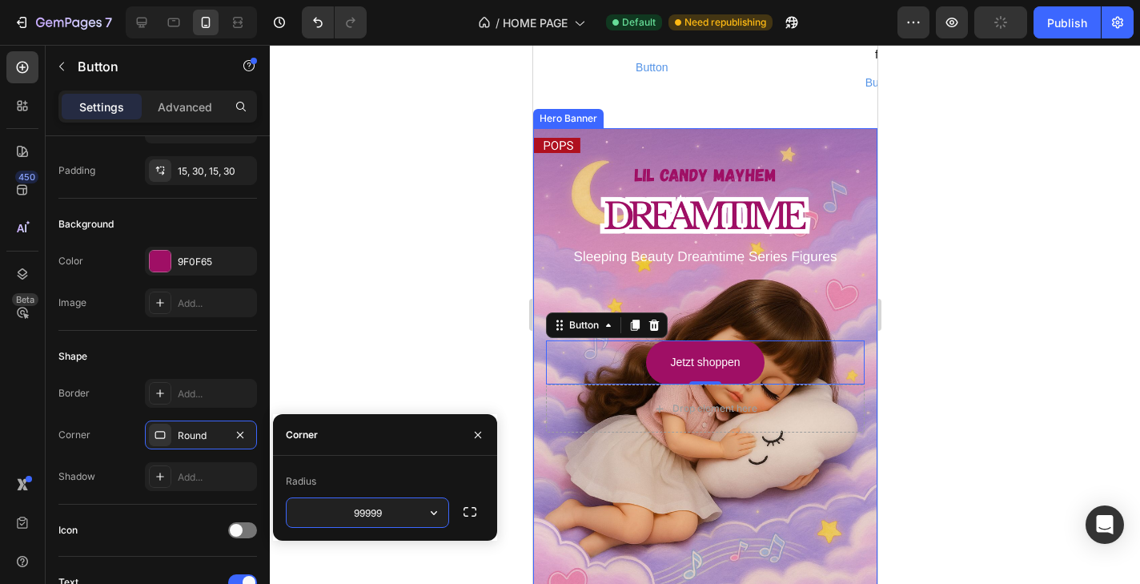
type input "999999"
click at [343, 331] on div at bounding box center [705, 314] width 870 height 539
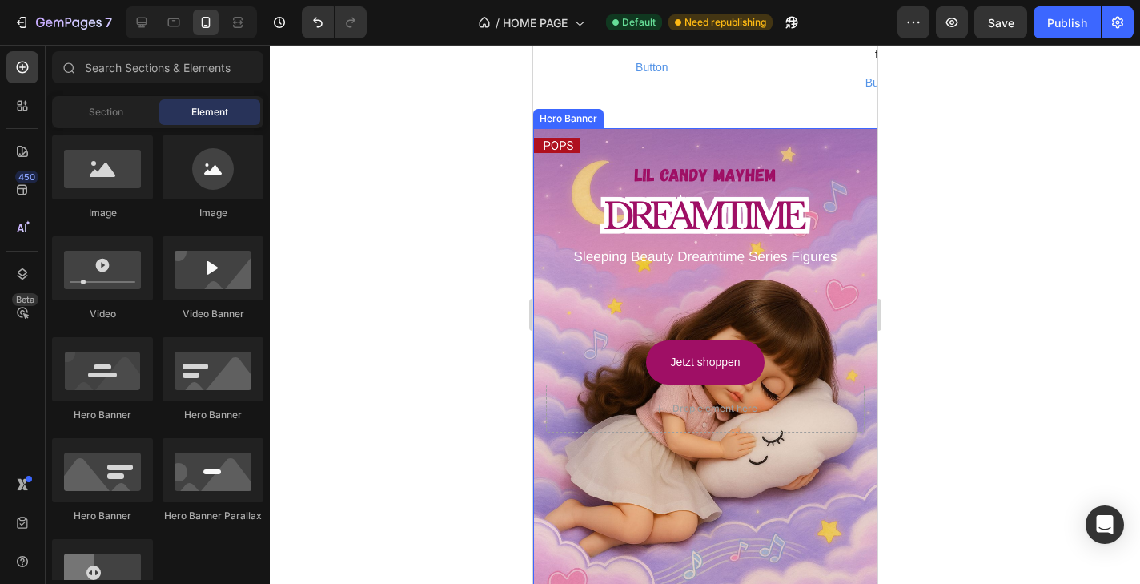
scroll to position [2933, 0]
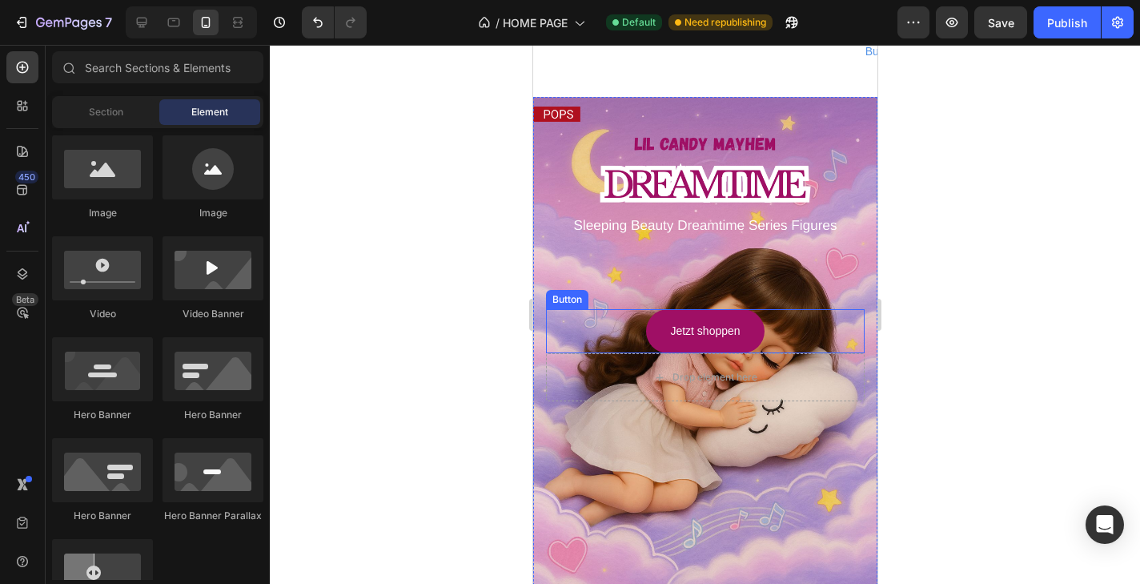
click at [601, 331] on div "Jetzt shoppen Button" at bounding box center [704, 331] width 319 height 44
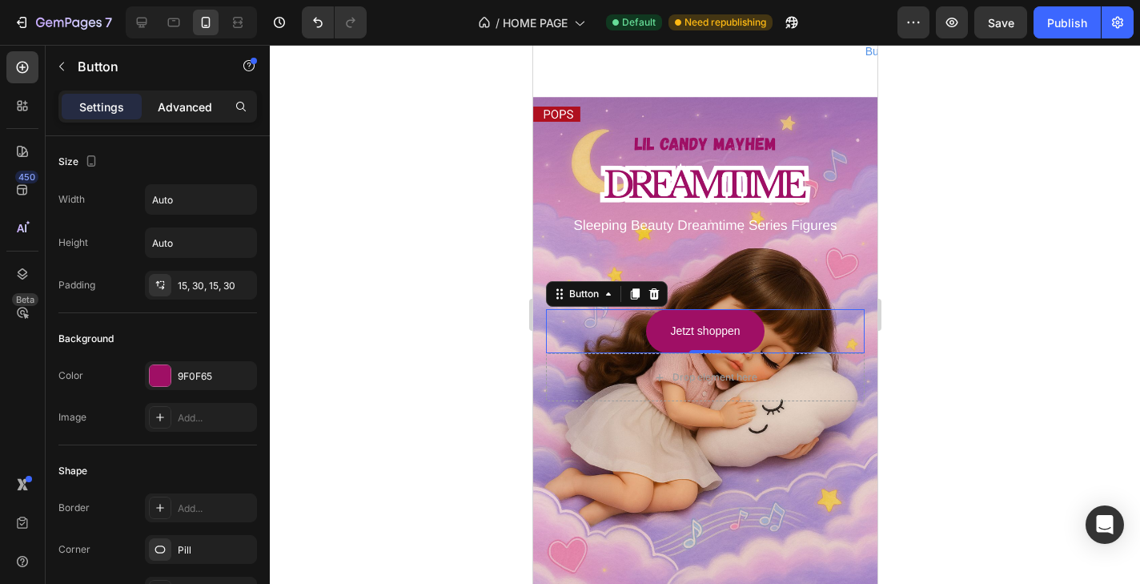
click at [186, 110] on p "Advanced" at bounding box center [185, 106] width 54 height 17
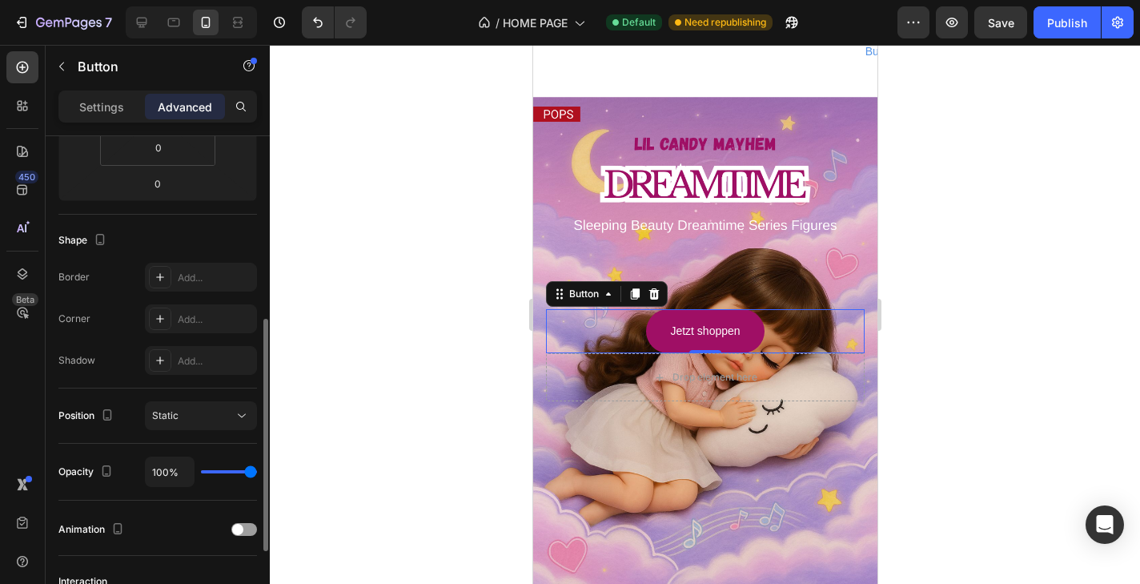
scroll to position [355, 0]
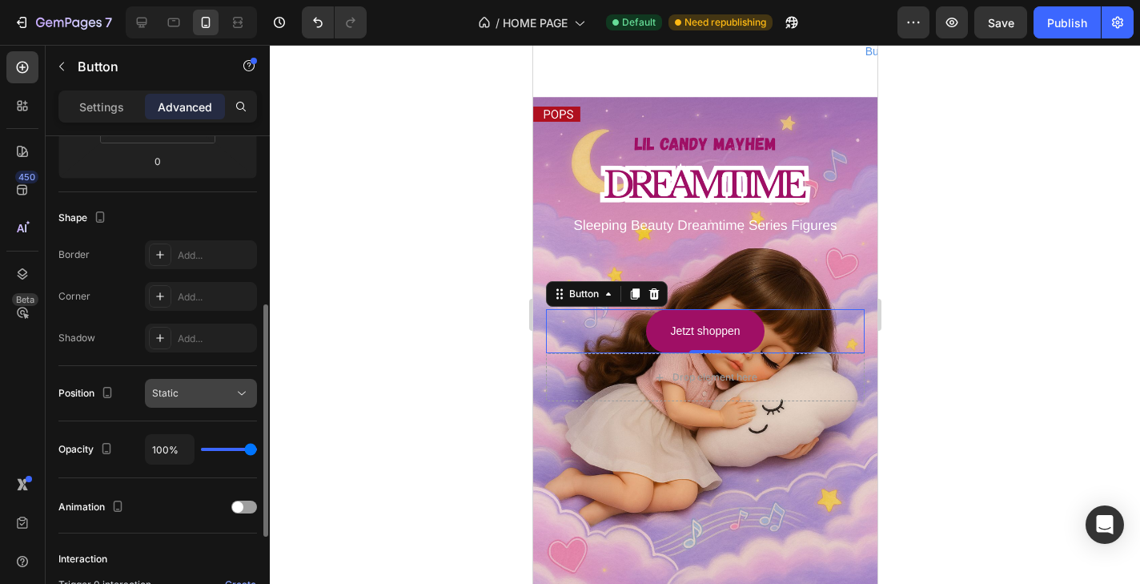
click at [168, 390] on span "Static" at bounding box center [165, 393] width 26 height 12
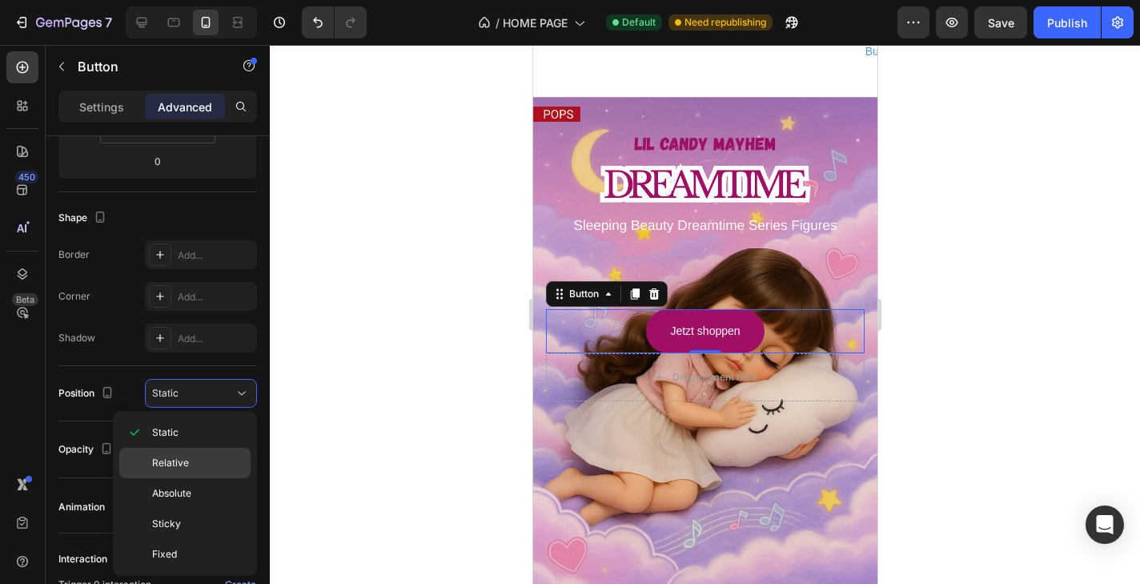
click at [176, 478] on div "Relative" at bounding box center [184, 493] width 131 height 30
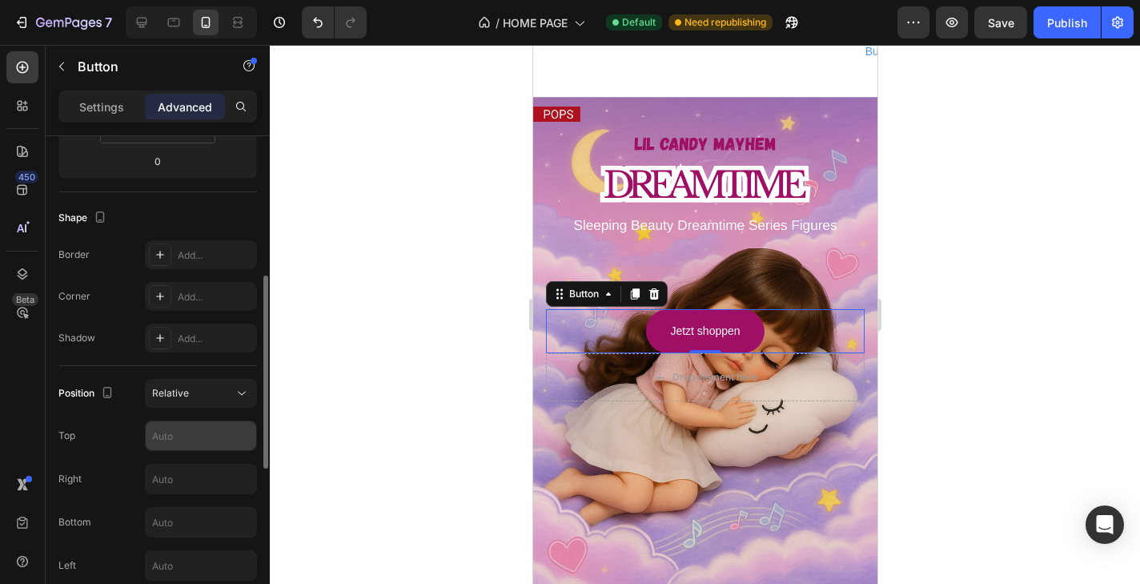
click at [177, 443] on input "text" at bounding box center [201, 435] width 110 height 29
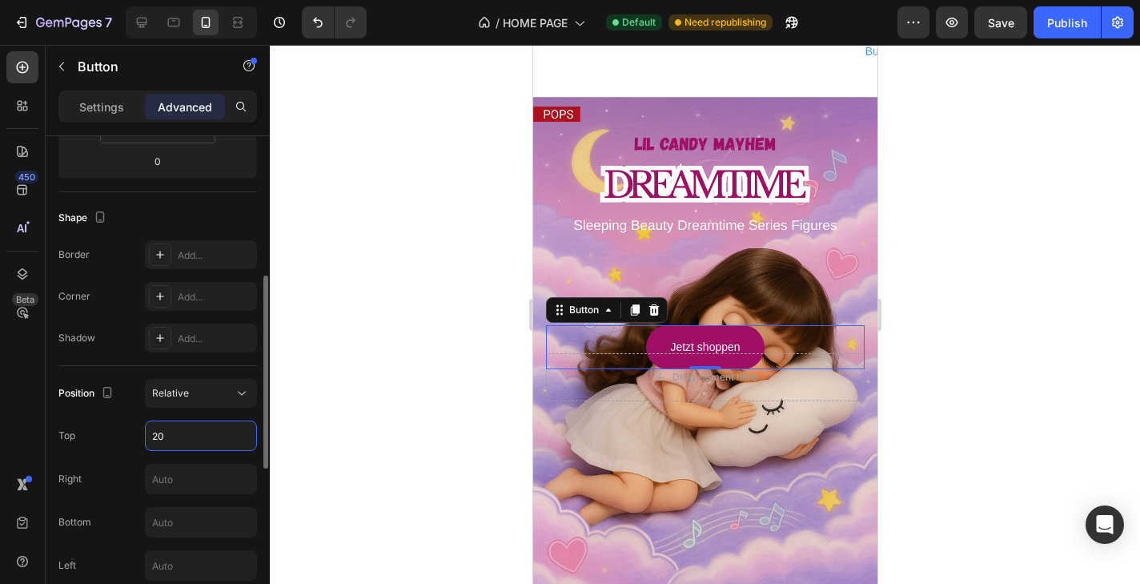
type input "2"
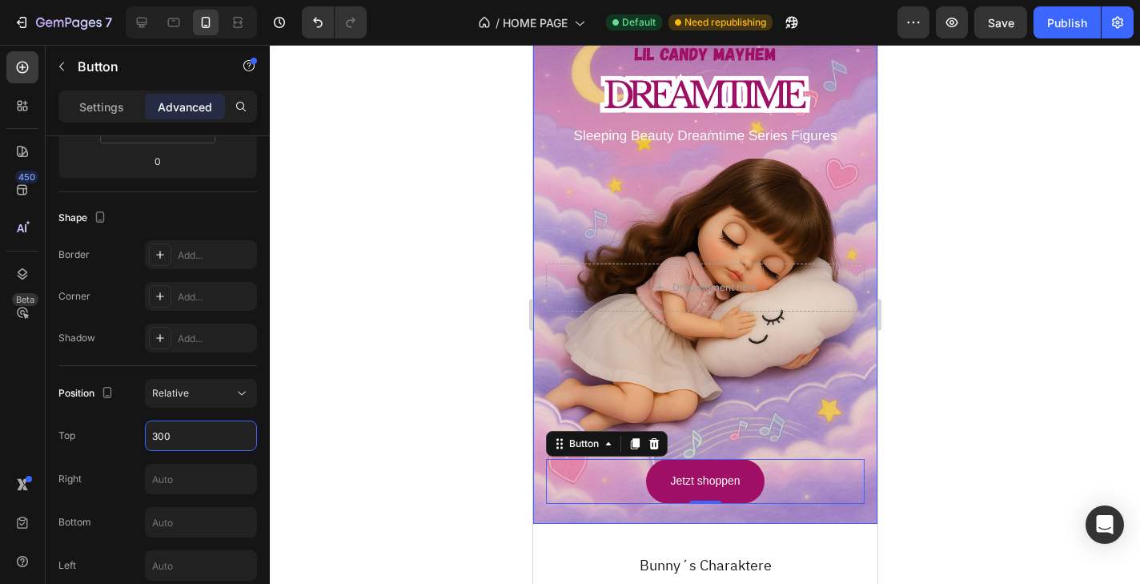
scroll to position [3022, 0]
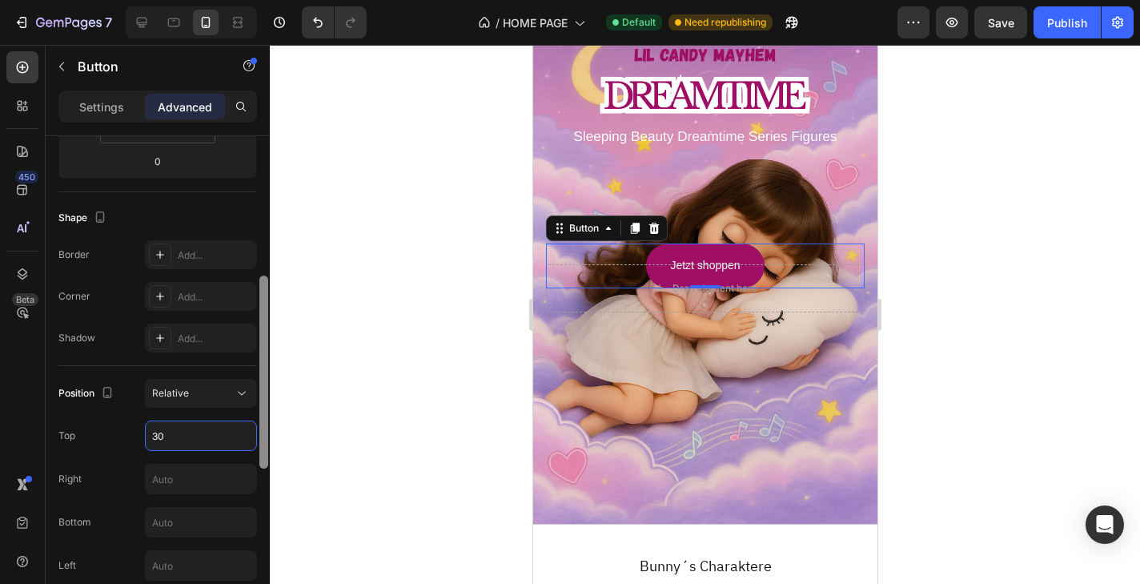
type input "3"
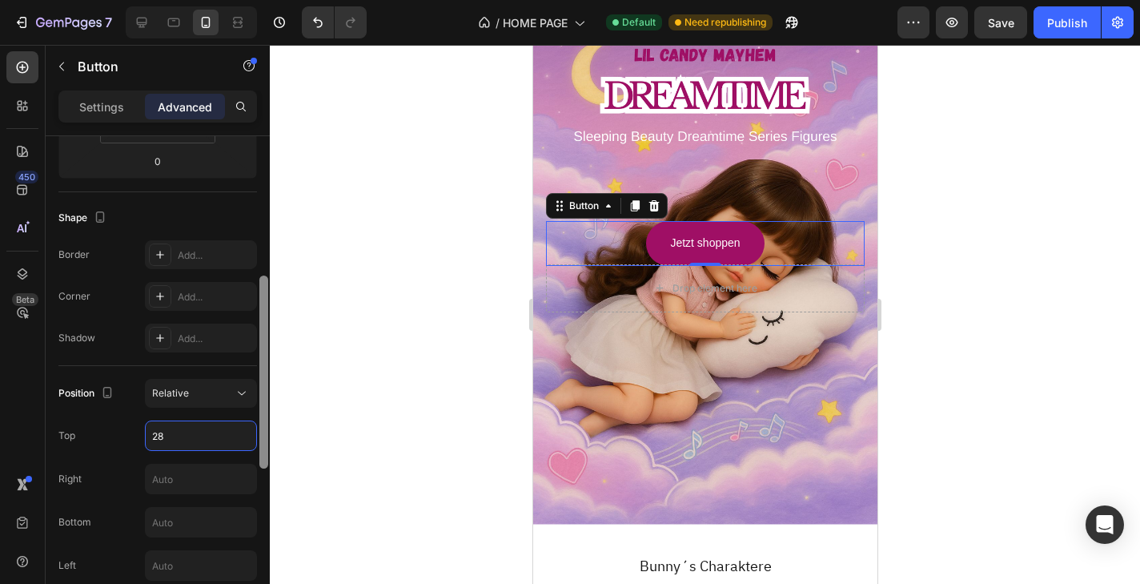
type input "280"
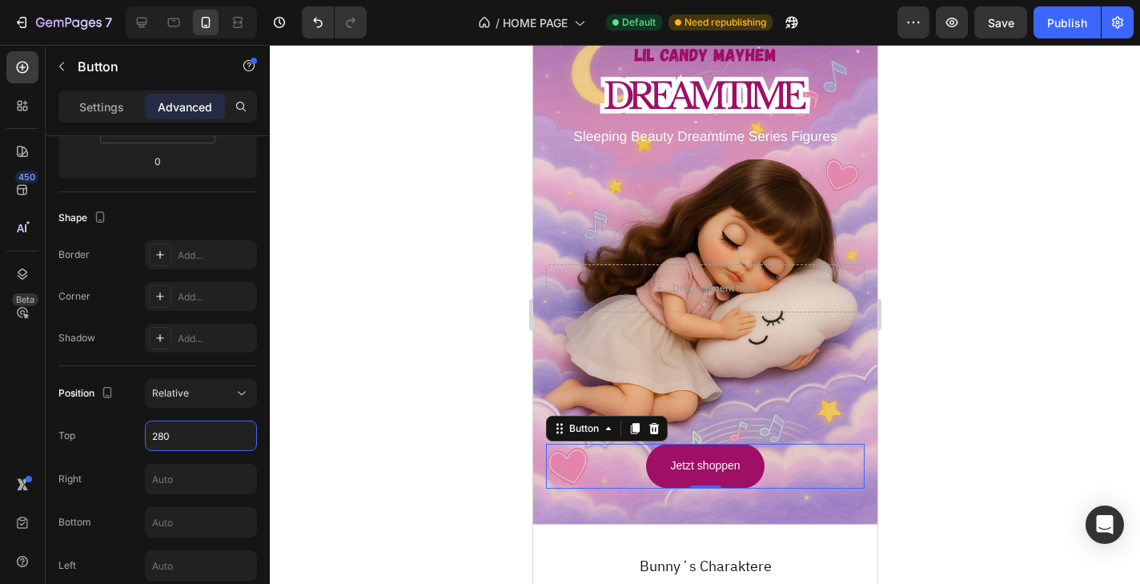
click at [334, 314] on div at bounding box center [705, 314] width 870 height 539
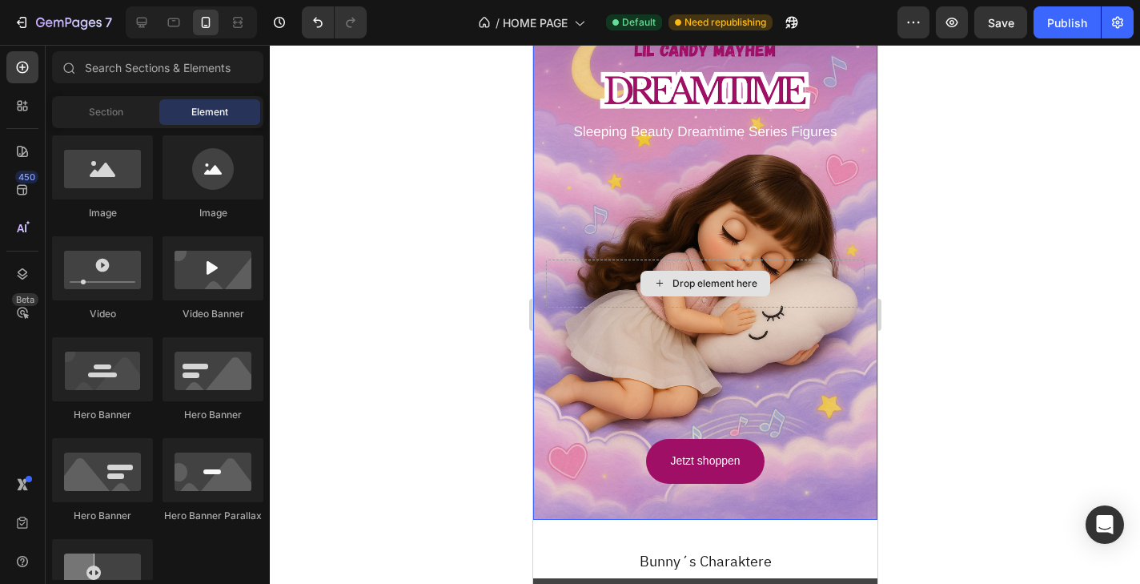
scroll to position [3019, 0]
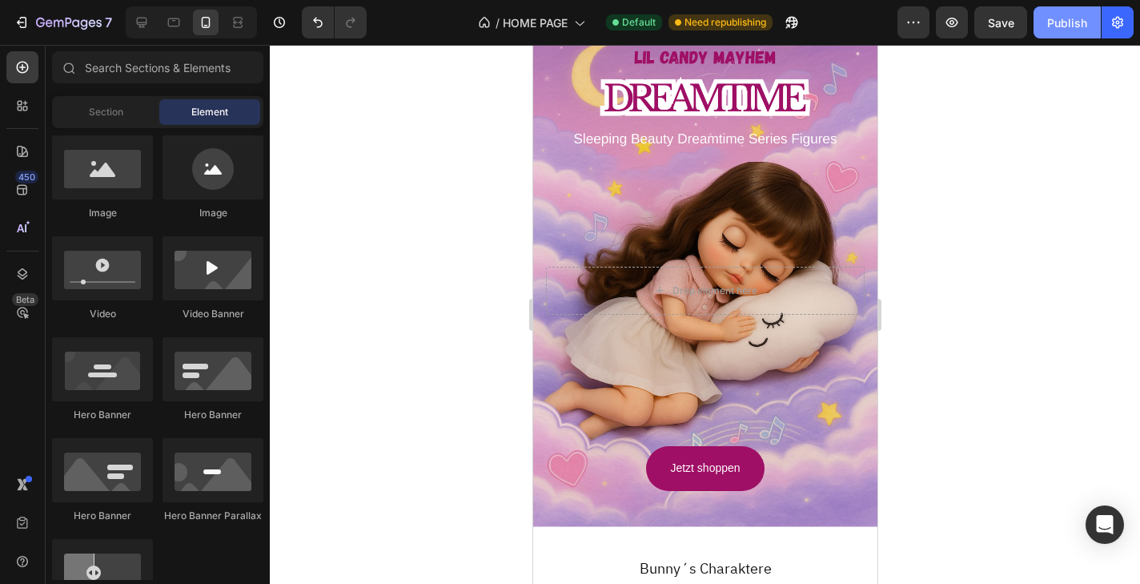
click at [1061, 22] on div "Publish" at bounding box center [1067, 22] width 40 height 17
